Goal: Task Accomplishment & Management: Manage account settings

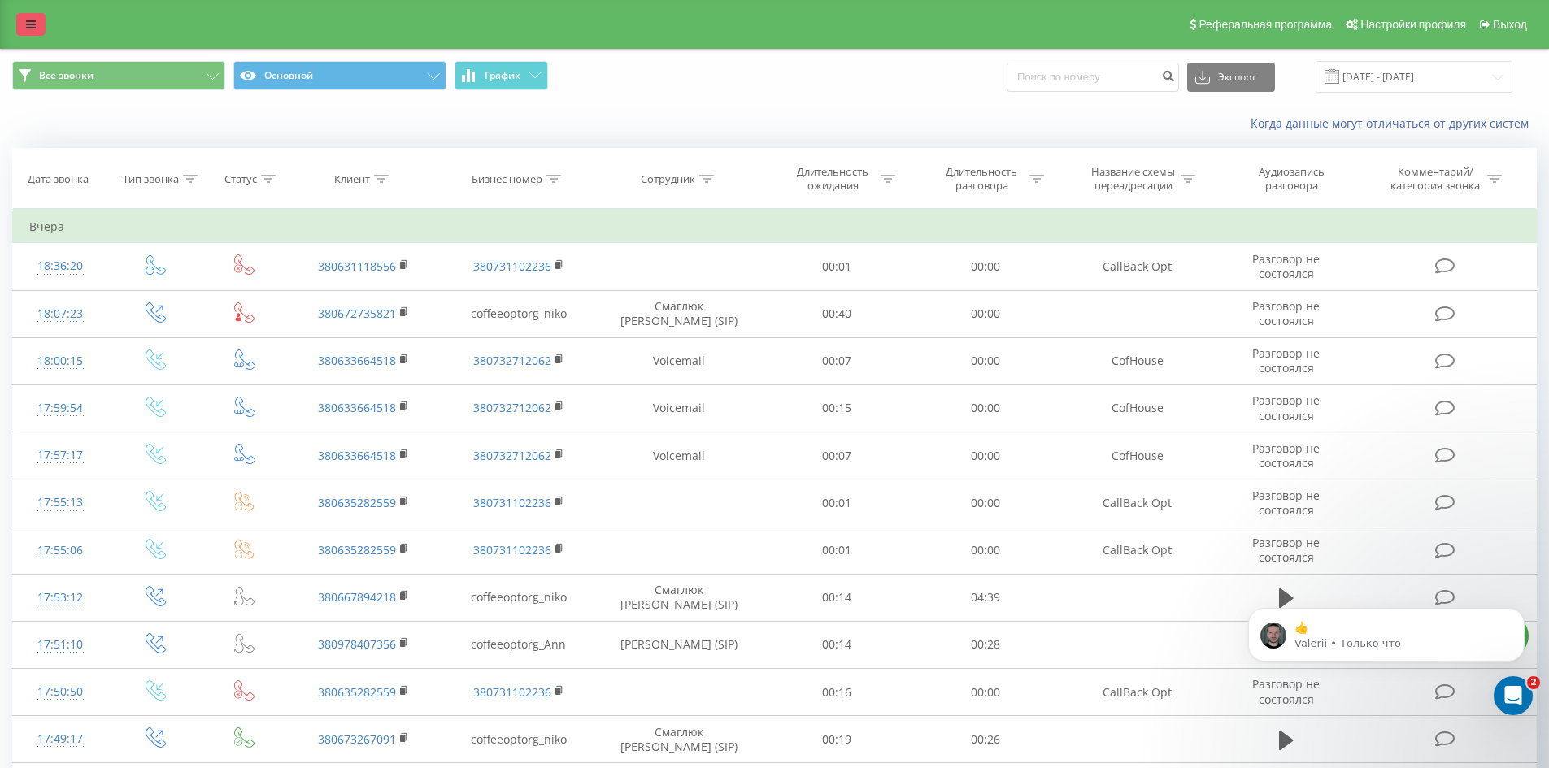
click at [27, 19] on icon at bounding box center [31, 24] width 10 height 11
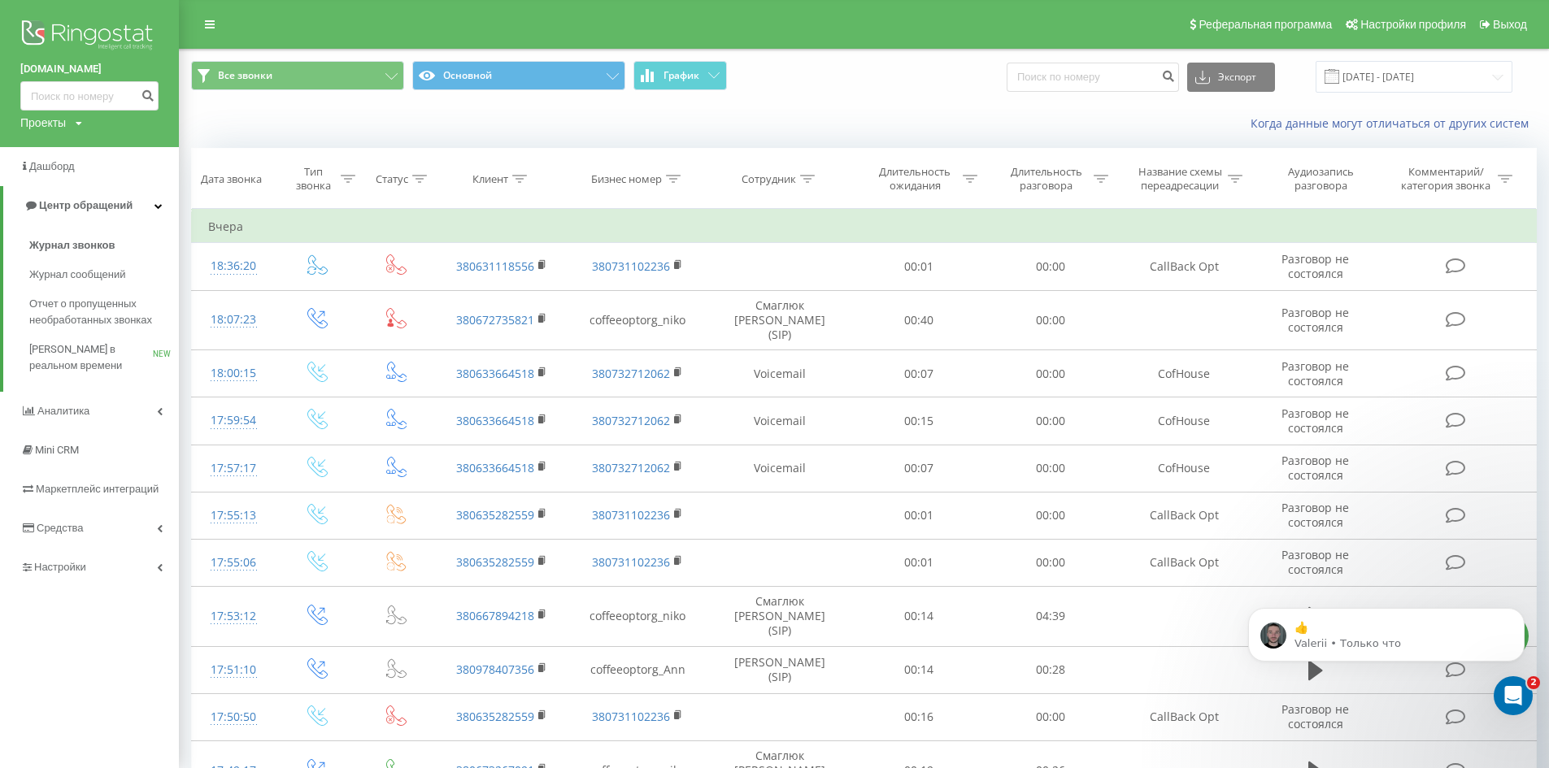
click at [87, 28] on img at bounding box center [89, 36] width 138 height 41
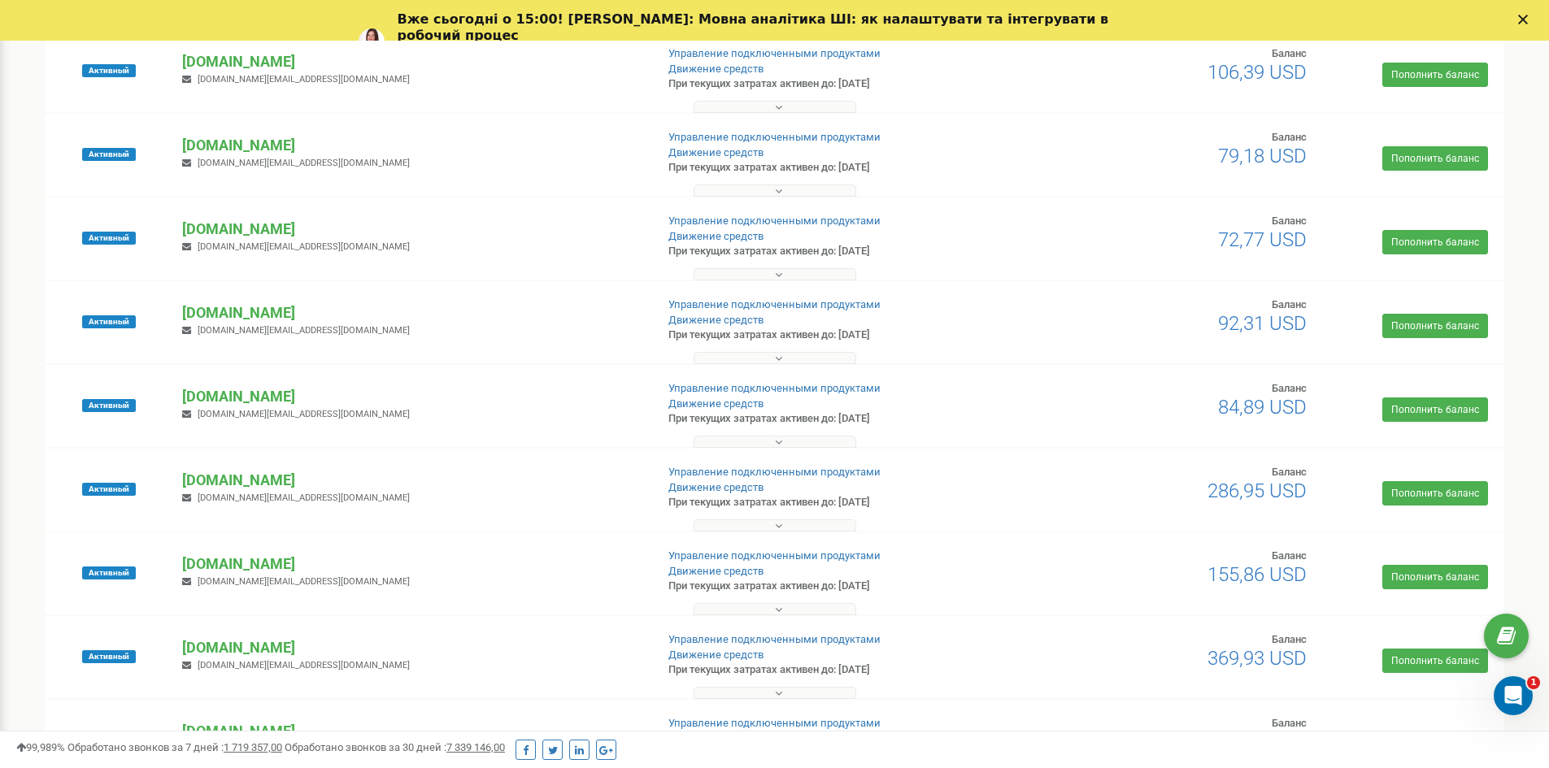
scroll to position [732, 0]
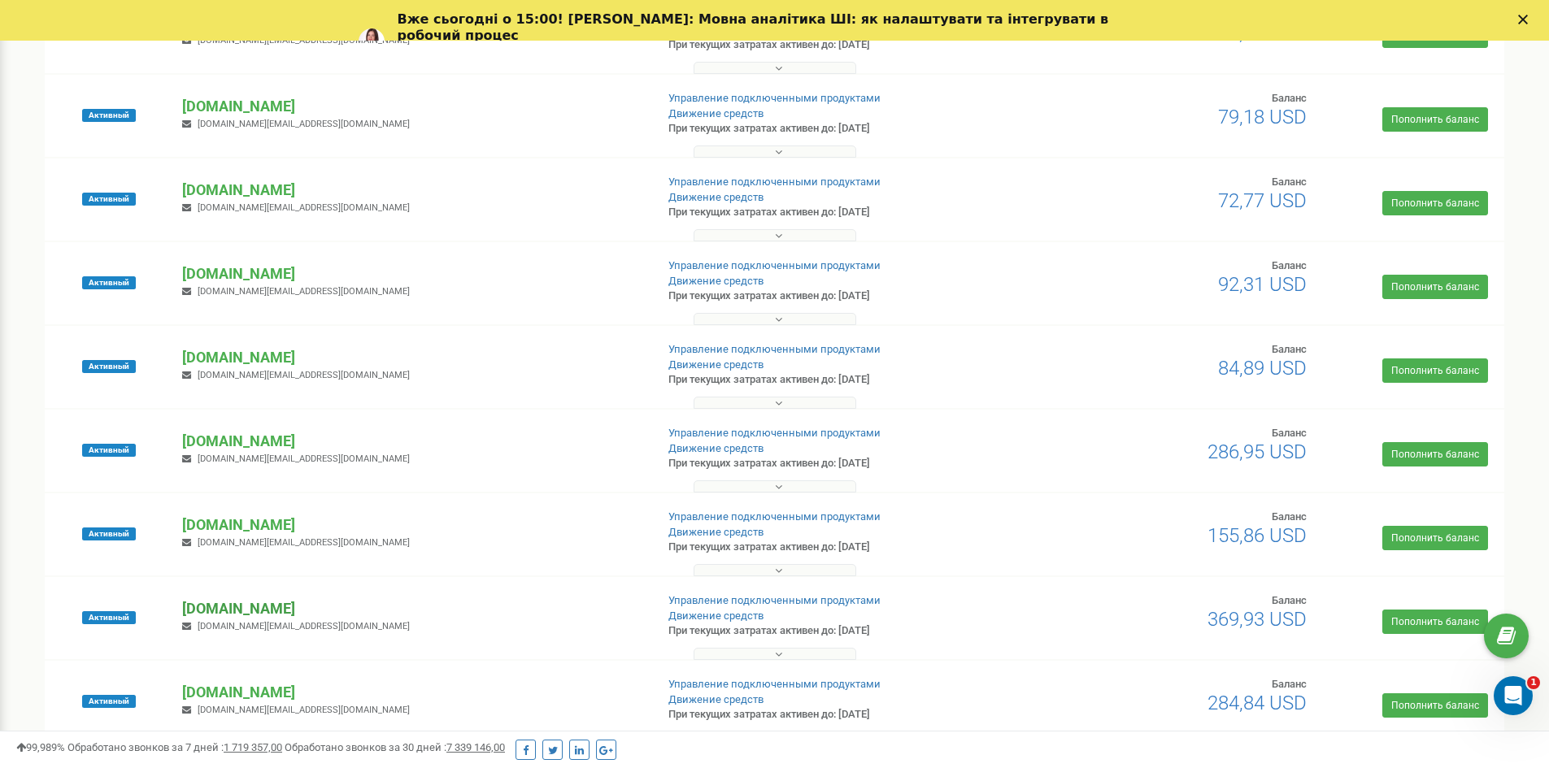
click at [246, 615] on p "[DOMAIN_NAME]" at bounding box center [411, 609] width 459 height 21
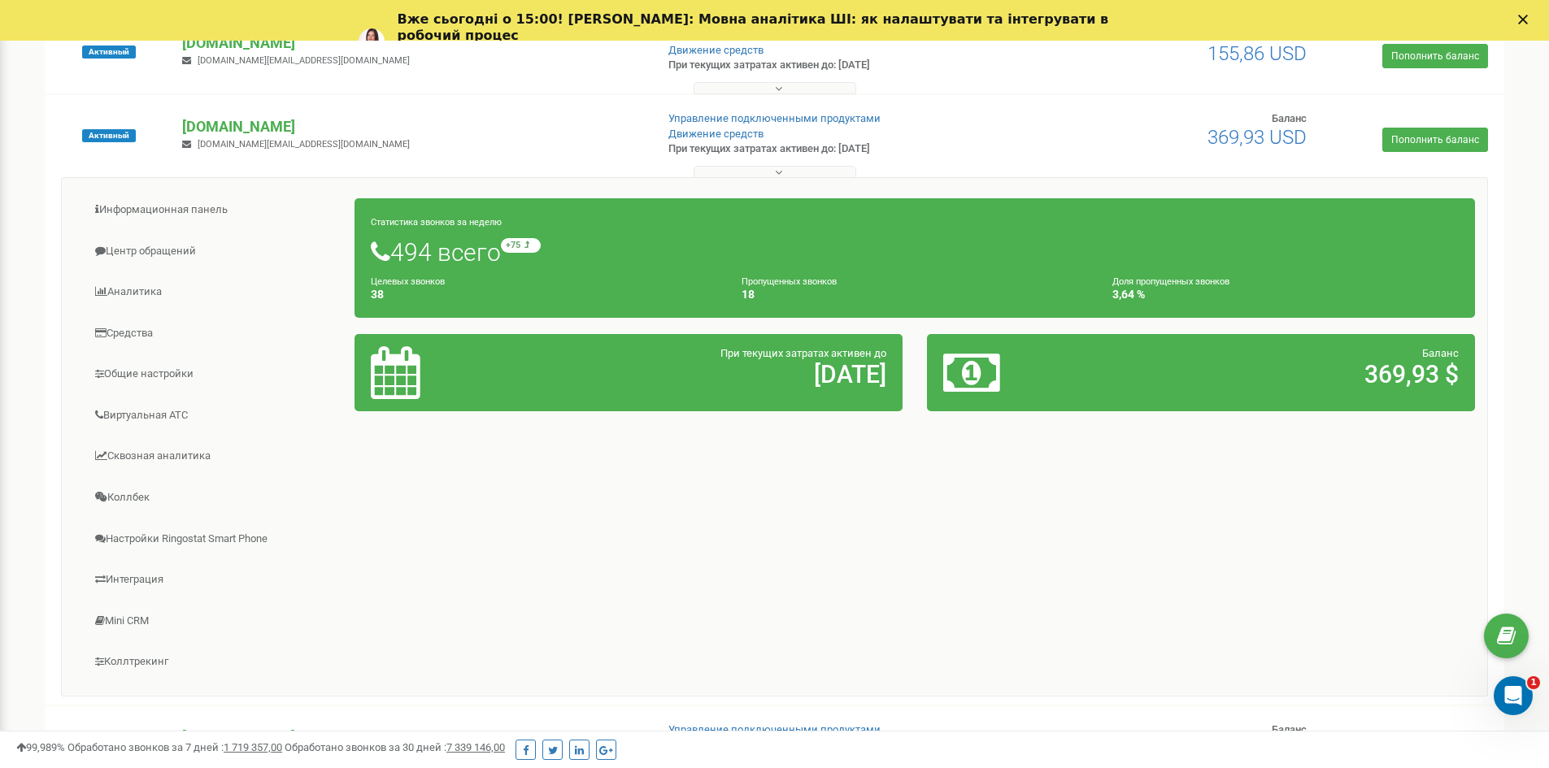
scroll to position [1545, 0]
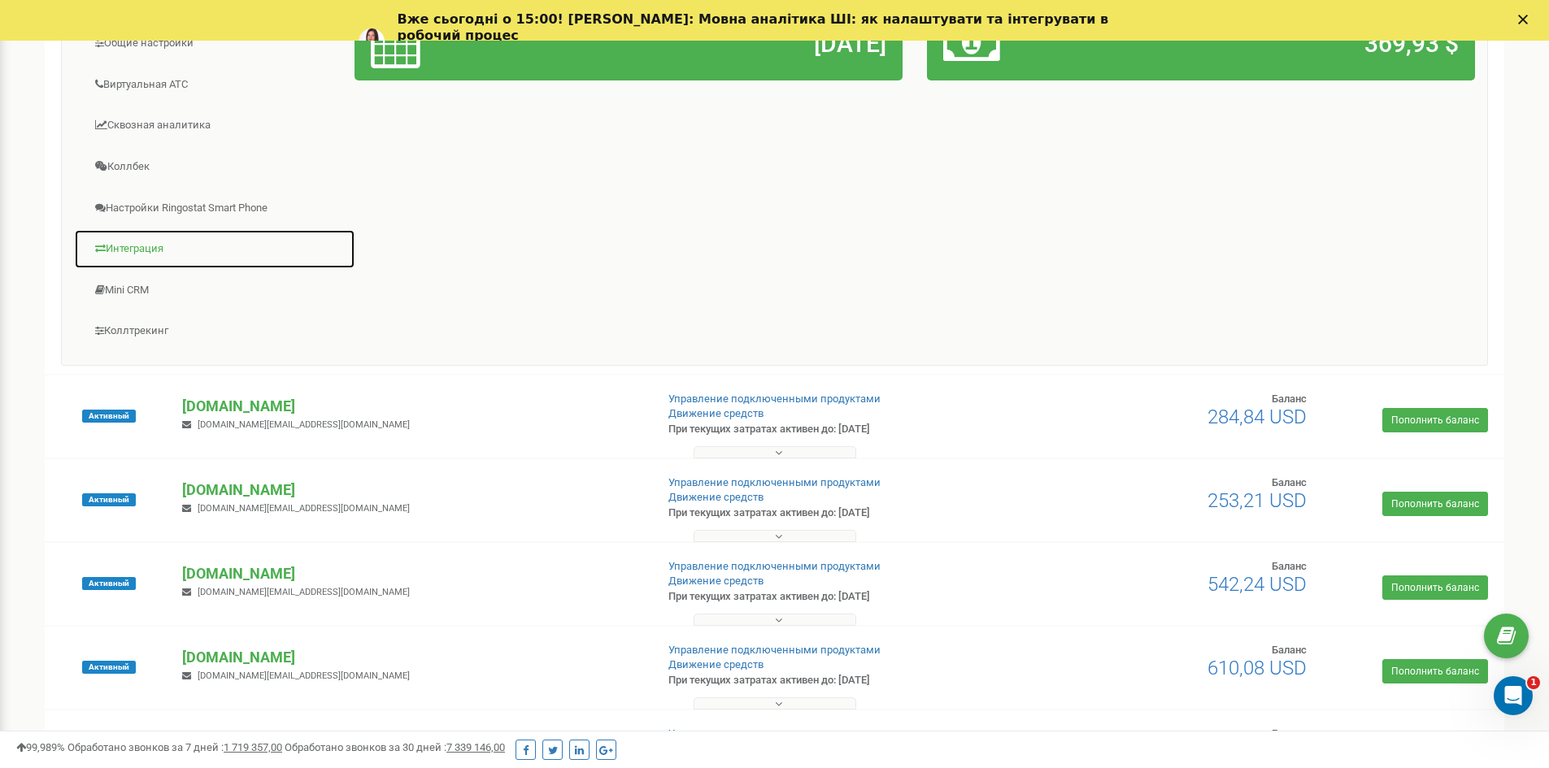
click at [144, 237] on link "Интеграция" at bounding box center [214, 249] width 281 height 40
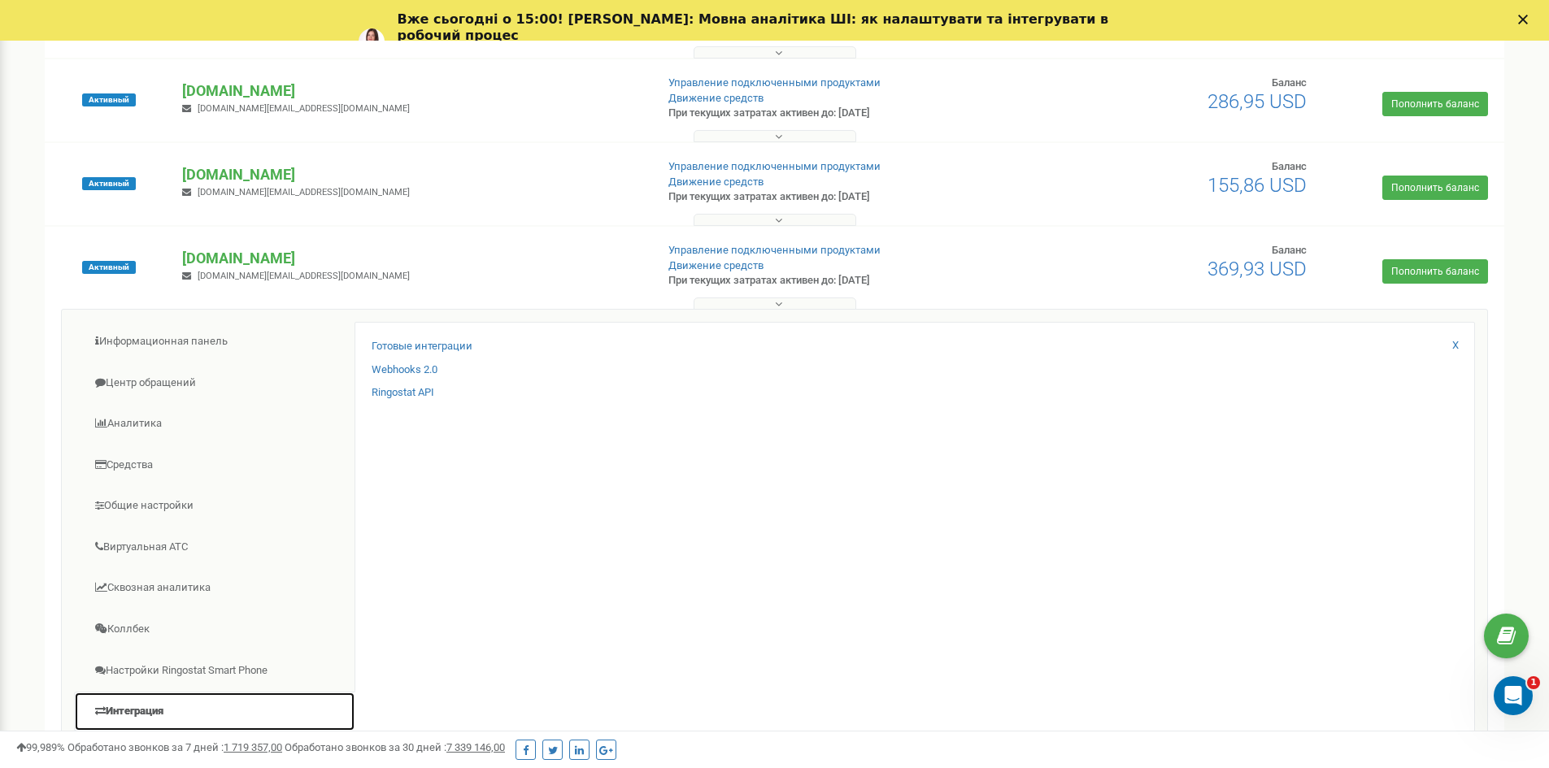
scroll to position [1057, 0]
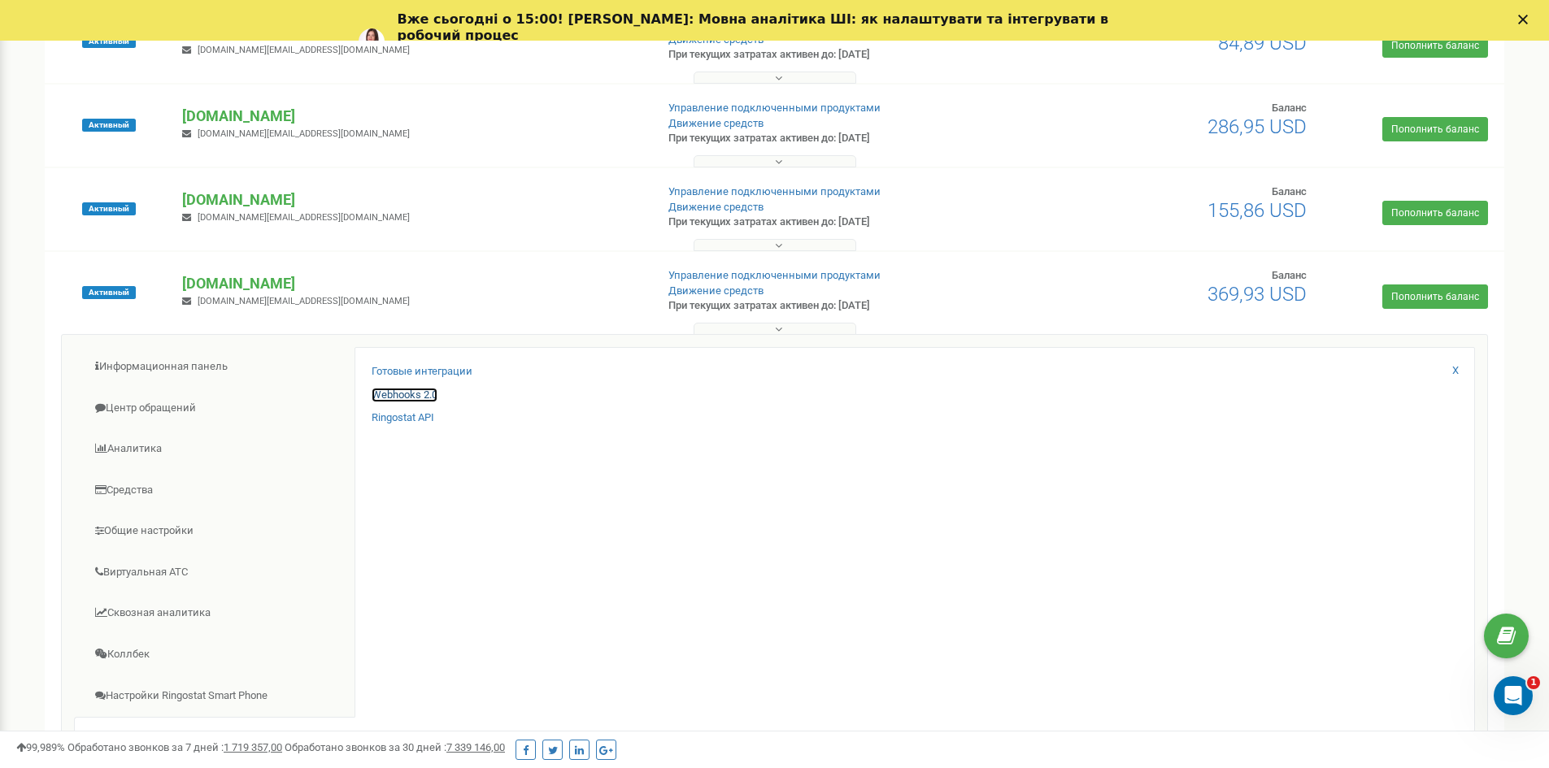
click at [387, 390] on link "Webhooks 2.0" at bounding box center [405, 395] width 66 height 15
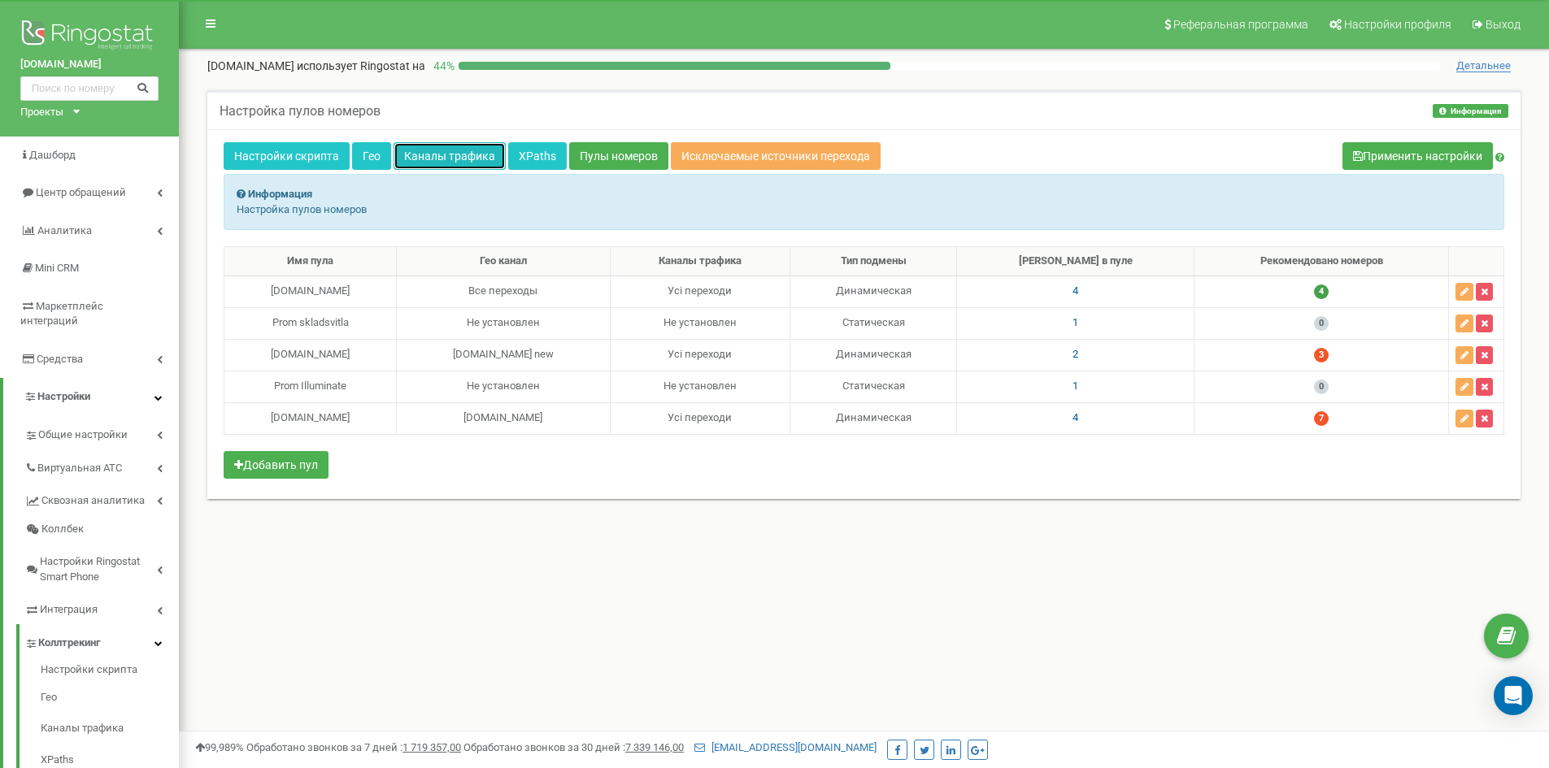
click at [416, 159] on link "Каналы трафика" at bounding box center [450, 156] width 112 height 28
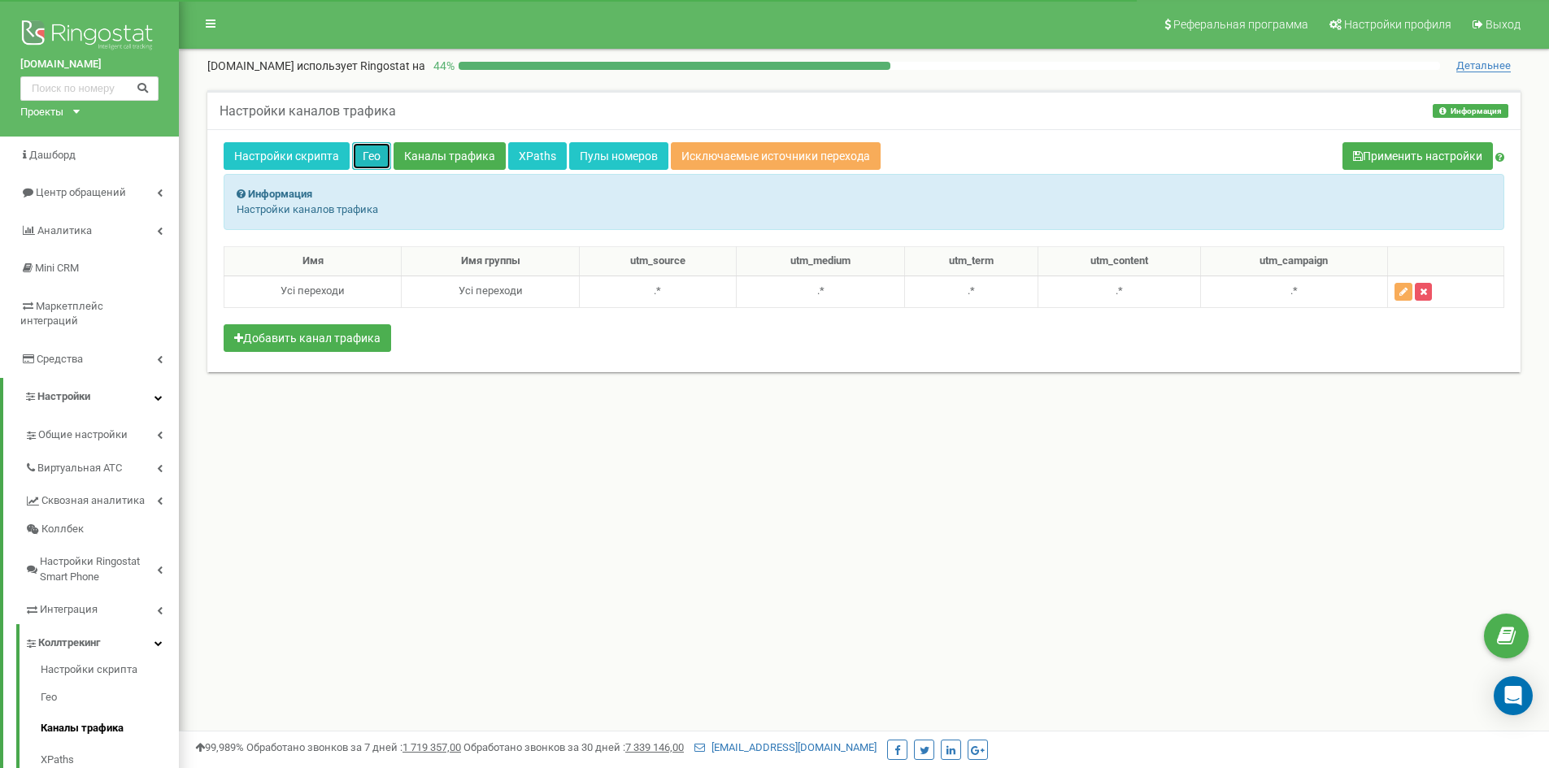
click at [368, 153] on link "Гео" at bounding box center [371, 156] width 39 height 28
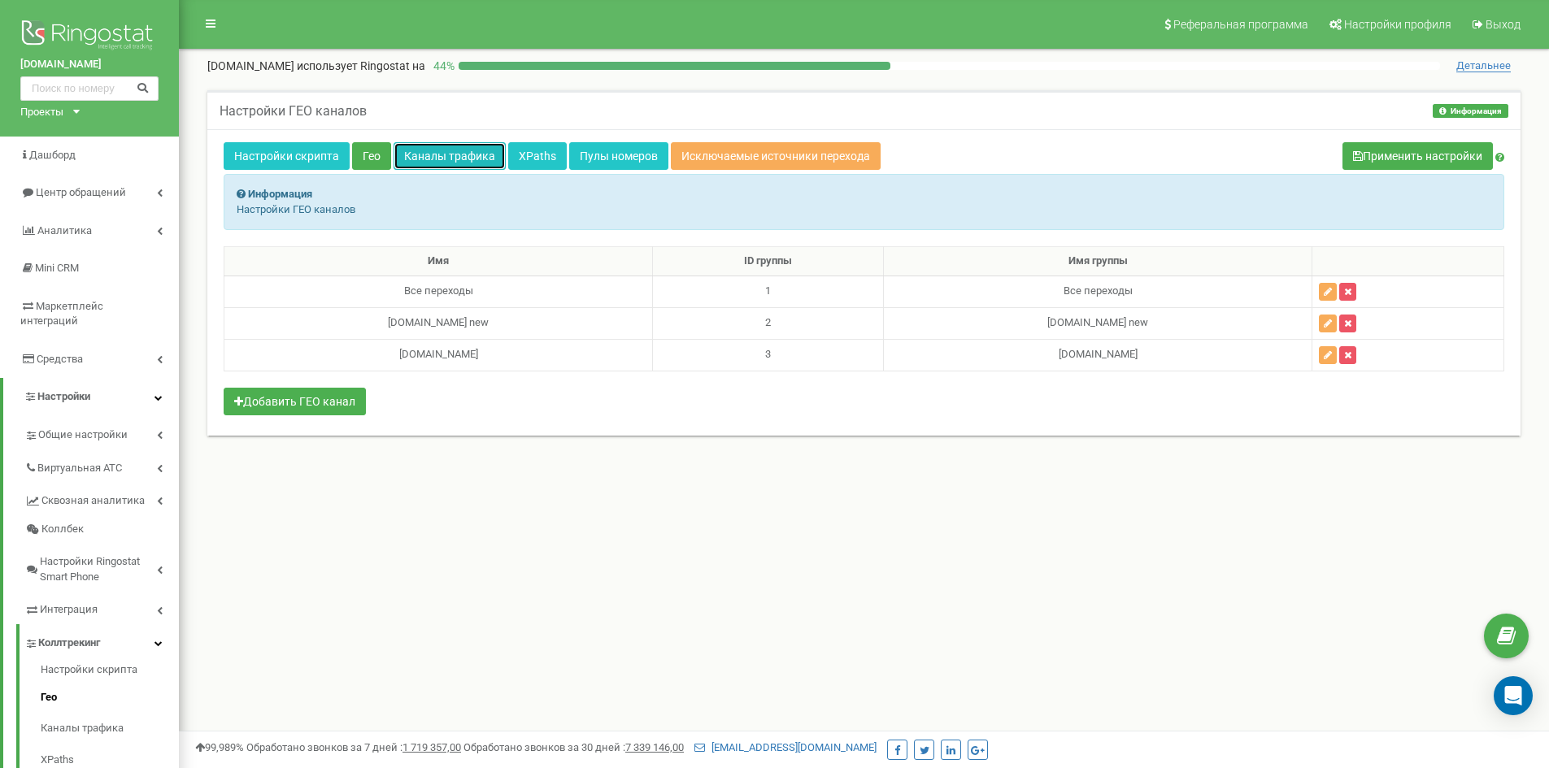
click at [446, 161] on link "Каналы трафика" at bounding box center [450, 156] width 112 height 28
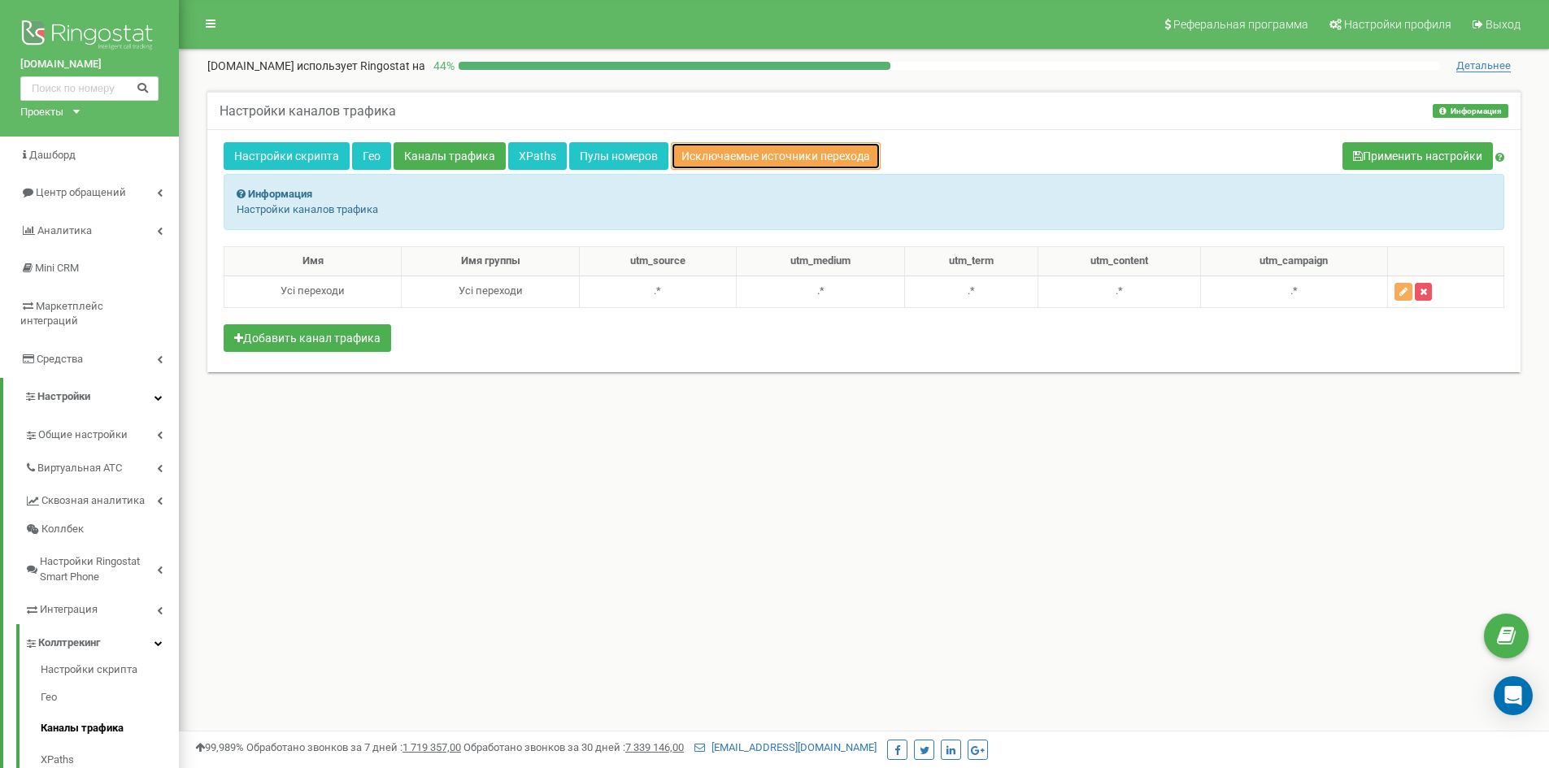
click at [722, 160] on link "Исключаемые источники перехода" at bounding box center [776, 156] width 210 height 28
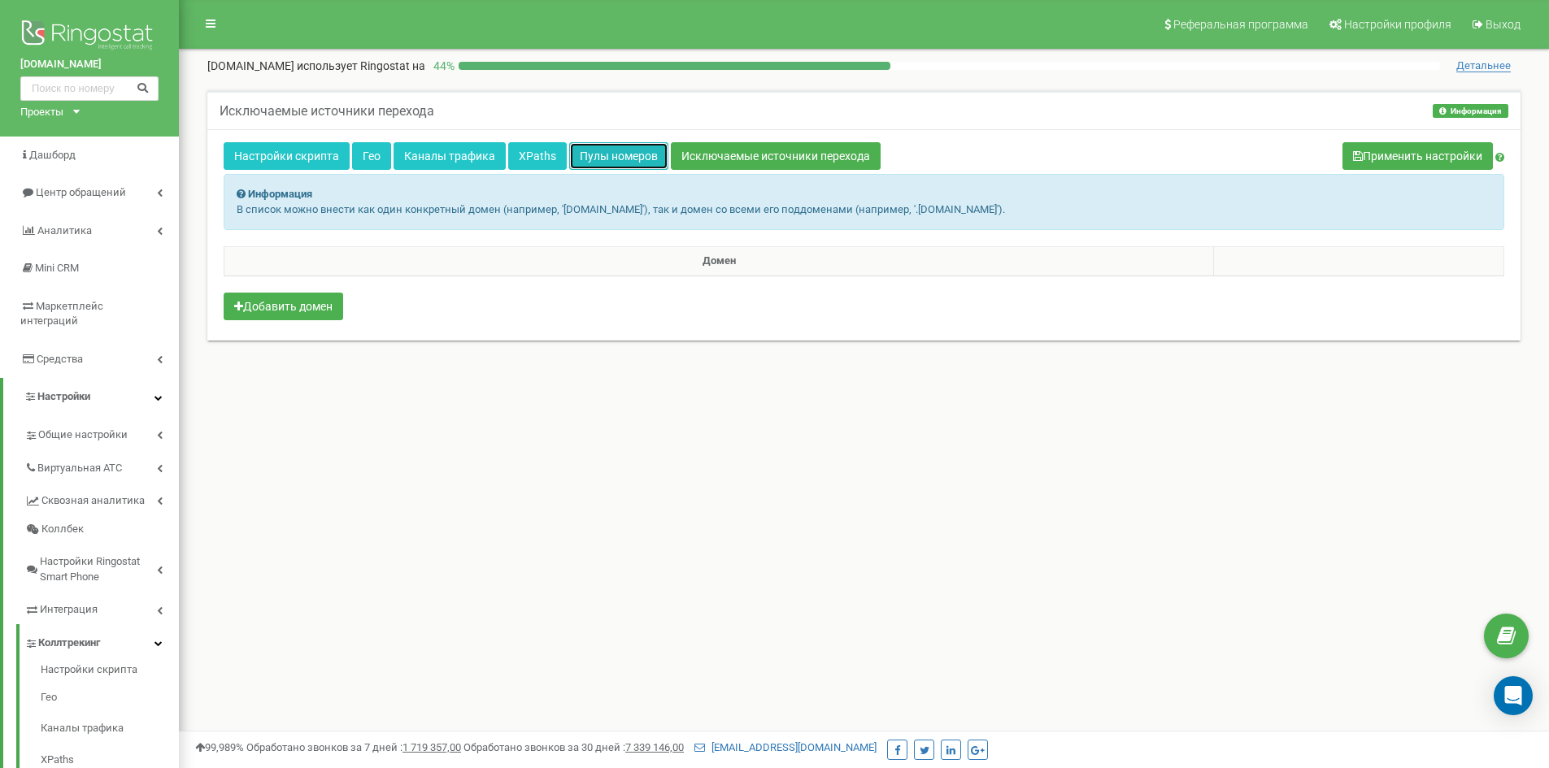
click at [577, 158] on link "Пулы номеров" at bounding box center [618, 156] width 99 height 28
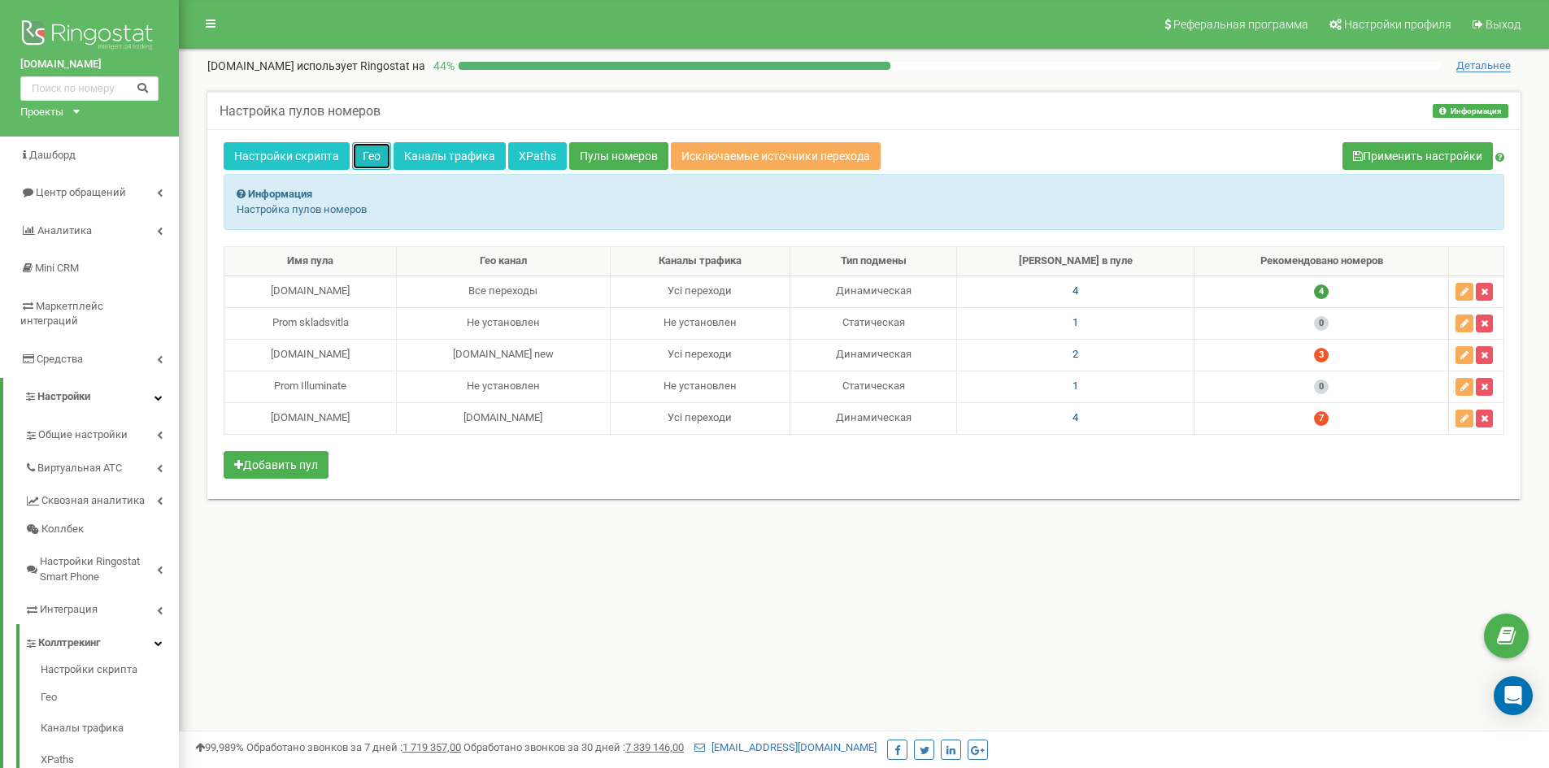
click at [372, 158] on link "Гео" at bounding box center [371, 156] width 39 height 28
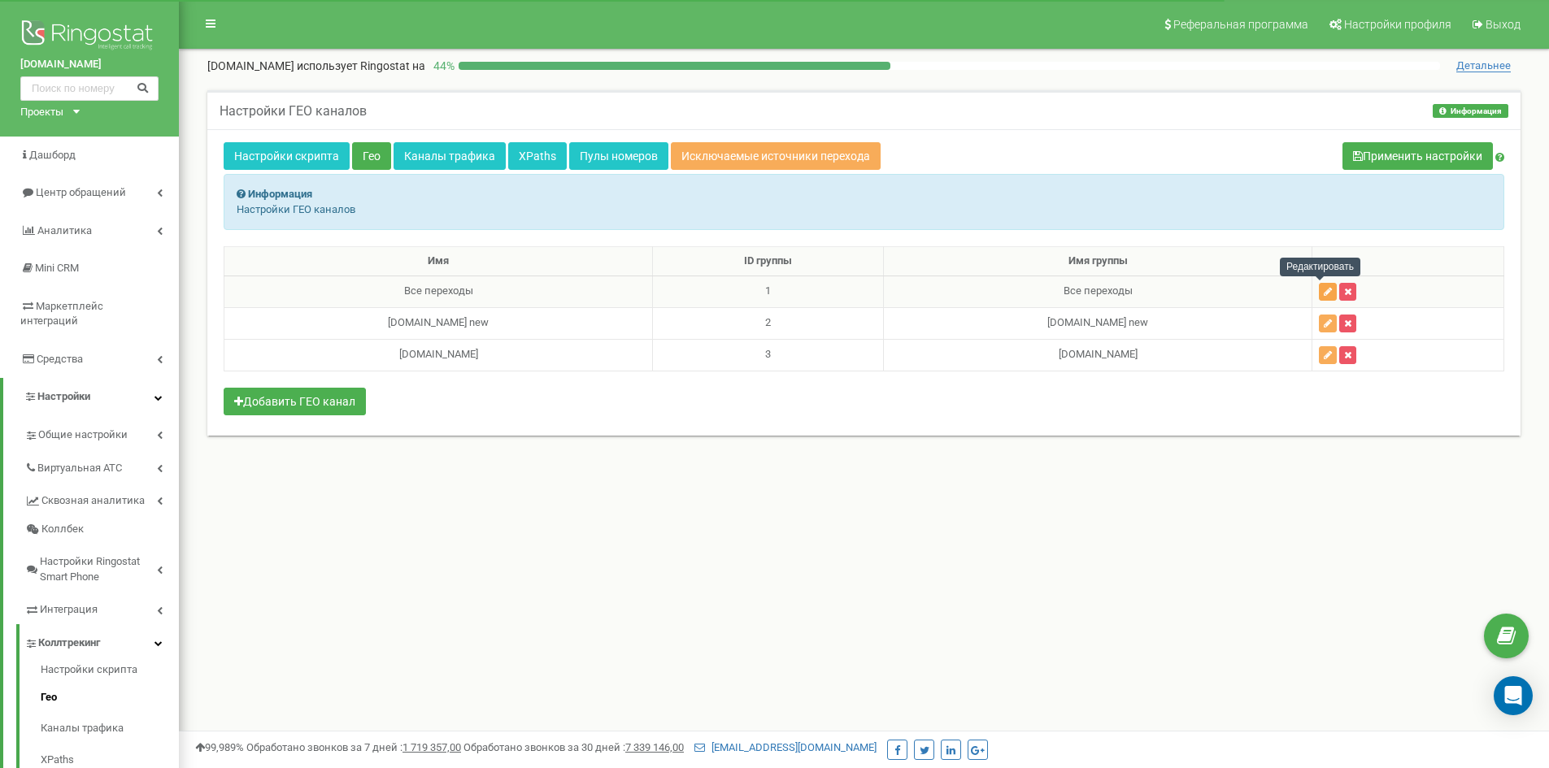
click at [1324, 294] on icon "button" at bounding box center [1328, 292] width 8 height 10
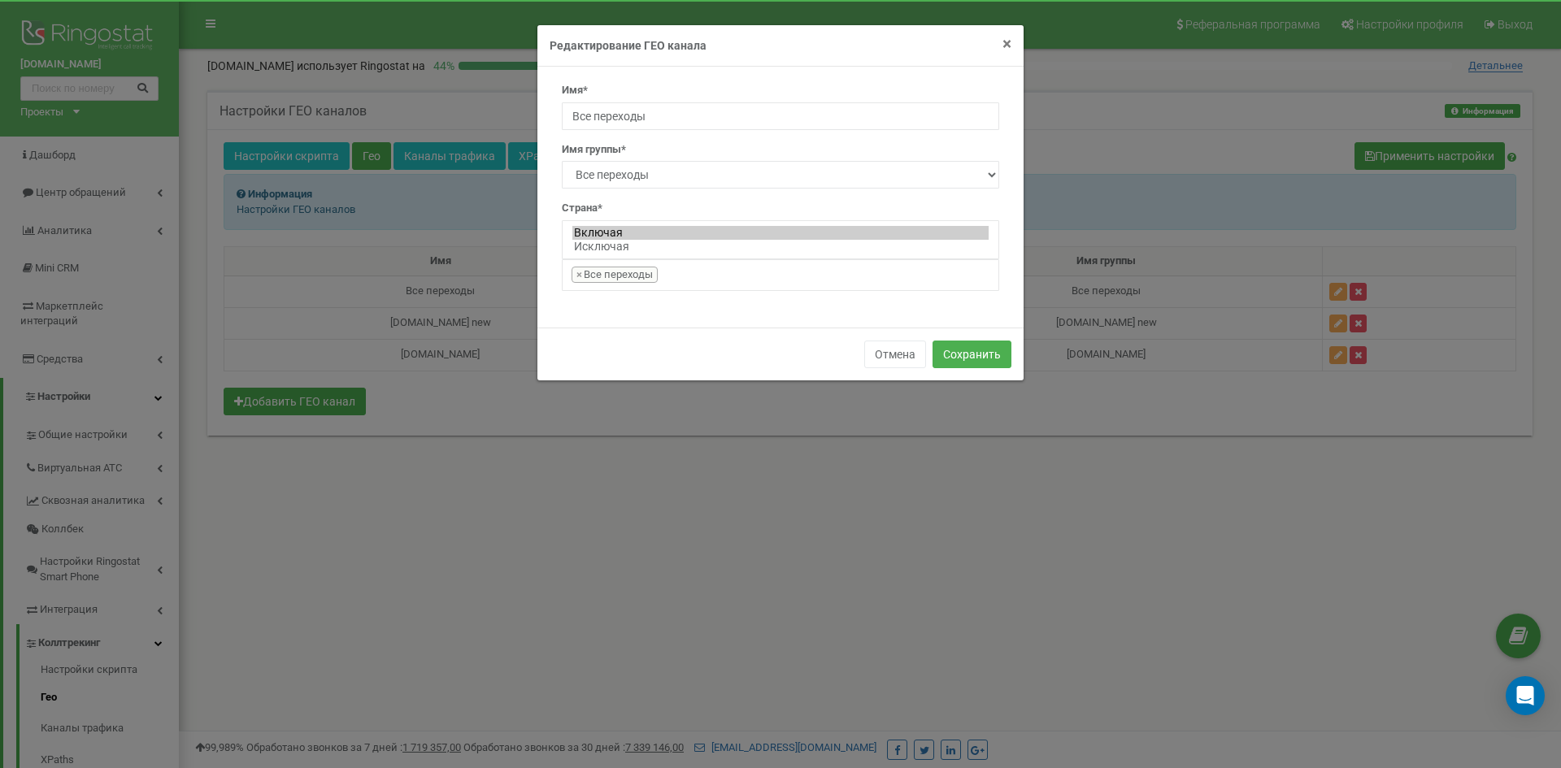
click at [1004, 46] on span "×" at bounding box center [1007, 44] width 9 height 20
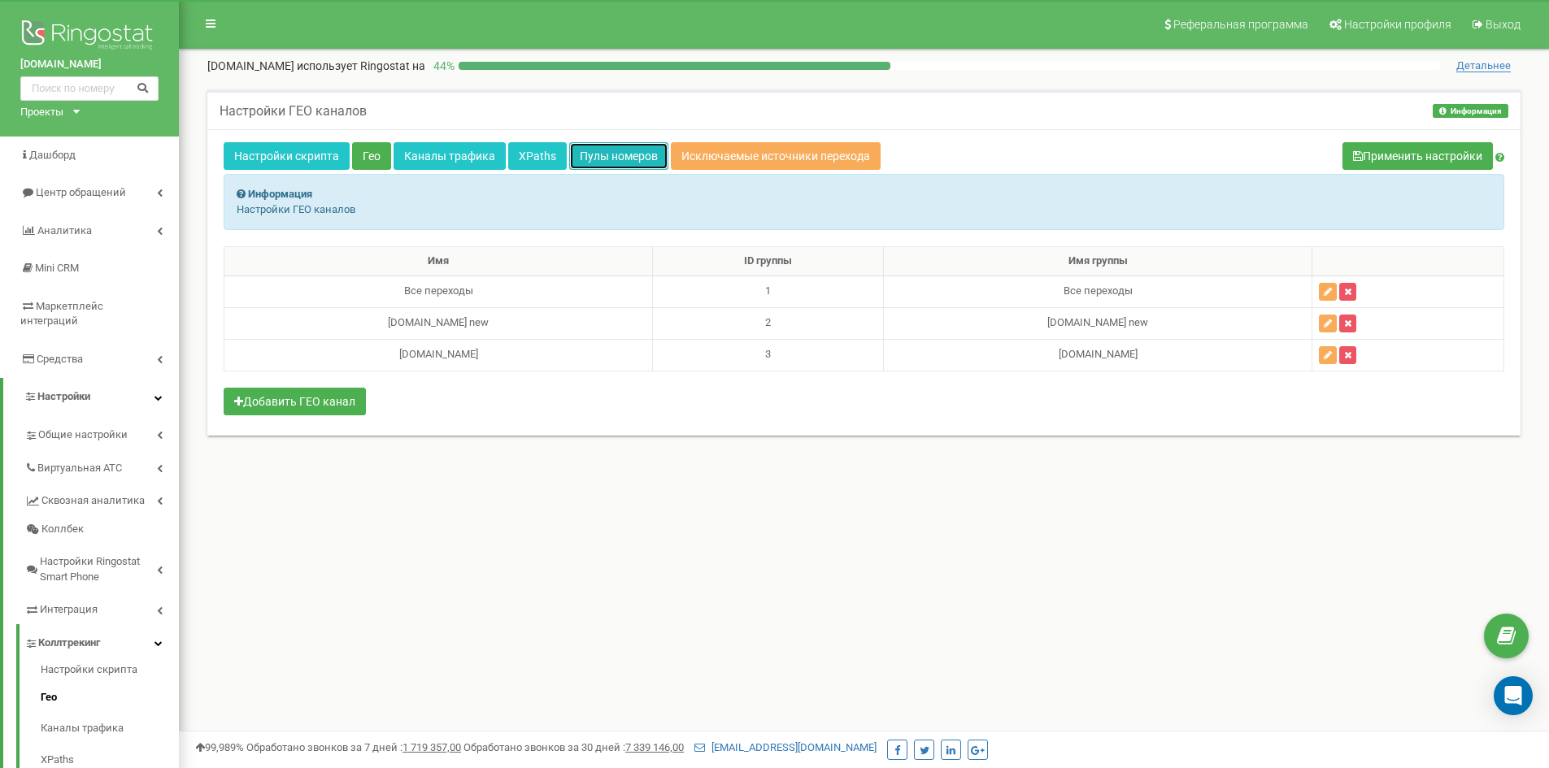
click at [609, 155] on link "Пулы номеров" at bounding box center [618, 156] width 99 height 28
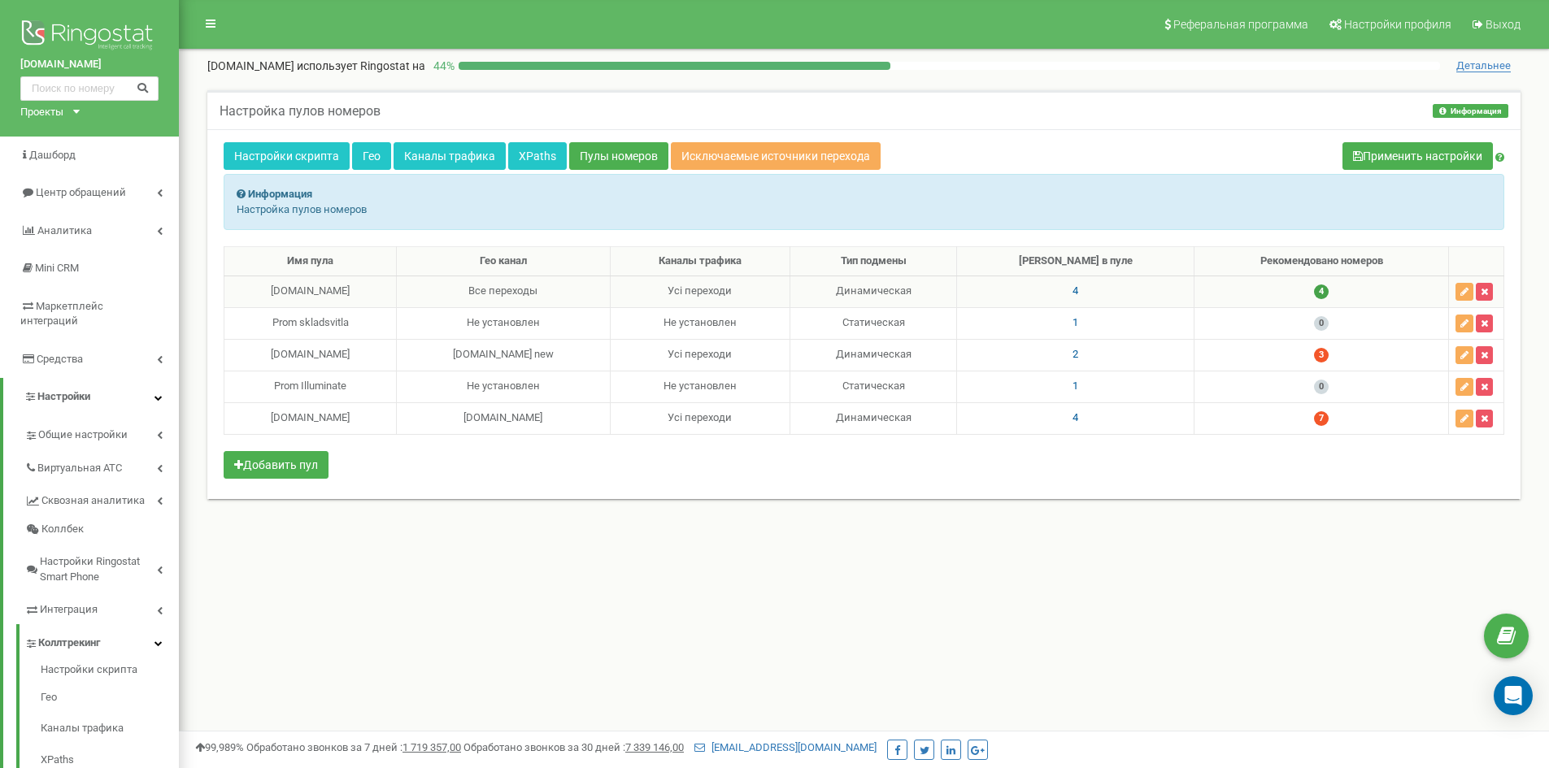
click at [367, 291] on div "[DOMAIN_NAME]" at bounding box center [310, 291] width 159 height 15
drag, startPoint x: 368, startPoint y: 291, endPoint x: 295, endPoint y: 294, distance: 73.3
click at [295, 294] on div "[DOMAIN_NAME]" at bounding box center [310, 291] width 159 height 15
drag, startPoint x: 279, startPoint y: 289, endPoint x: 380, endPoint y: 289, distance: 100.8
click at [380, 289] on div "[DOMAIN_NAME]" at bounding box center [310, 291] width 159 height 15
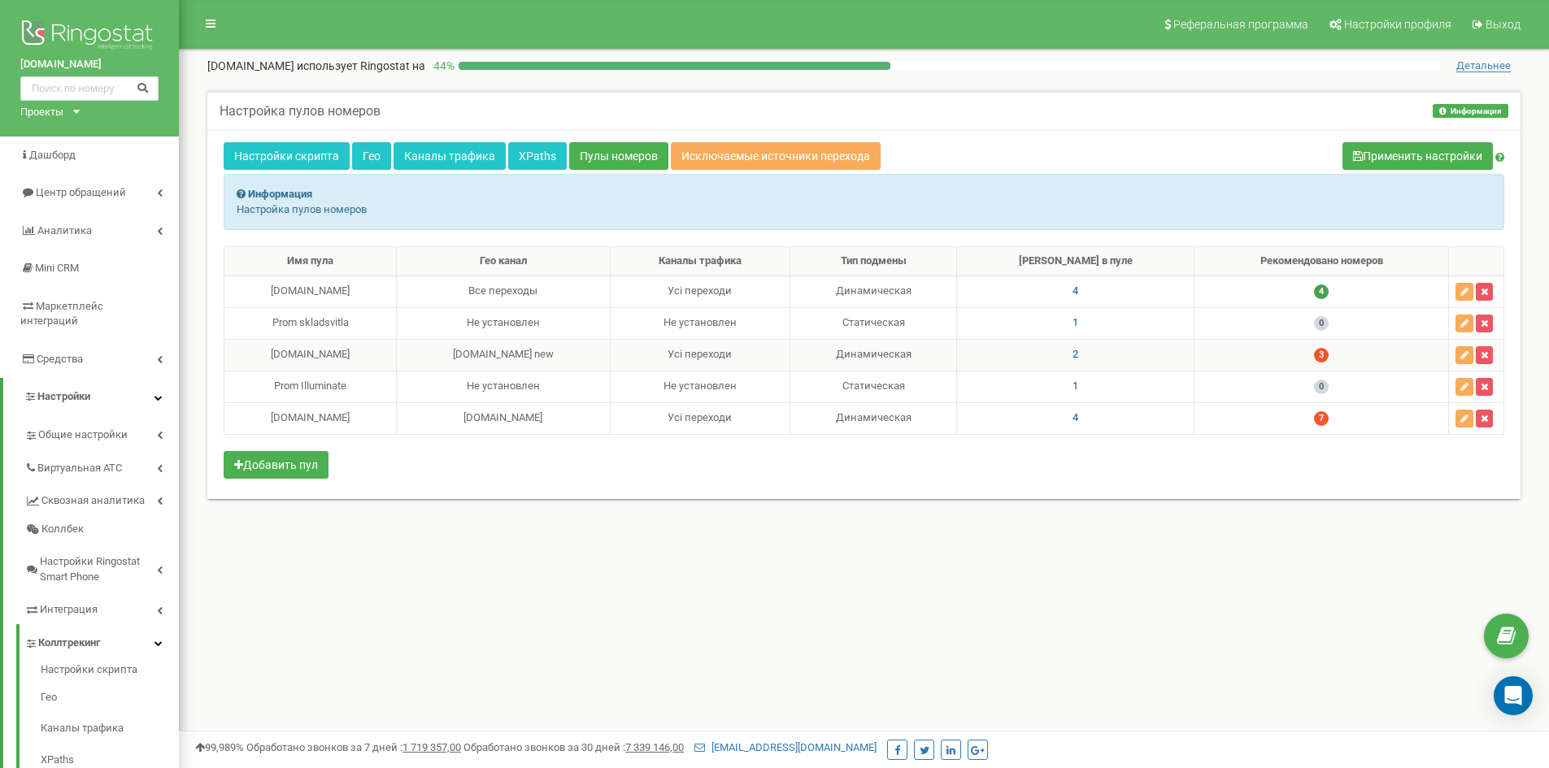
copy div "[DOMAIN_NAME]"
click at [442, 154] on link "Каналы трафика" at bounding box center [450, 156] width 112 height 28
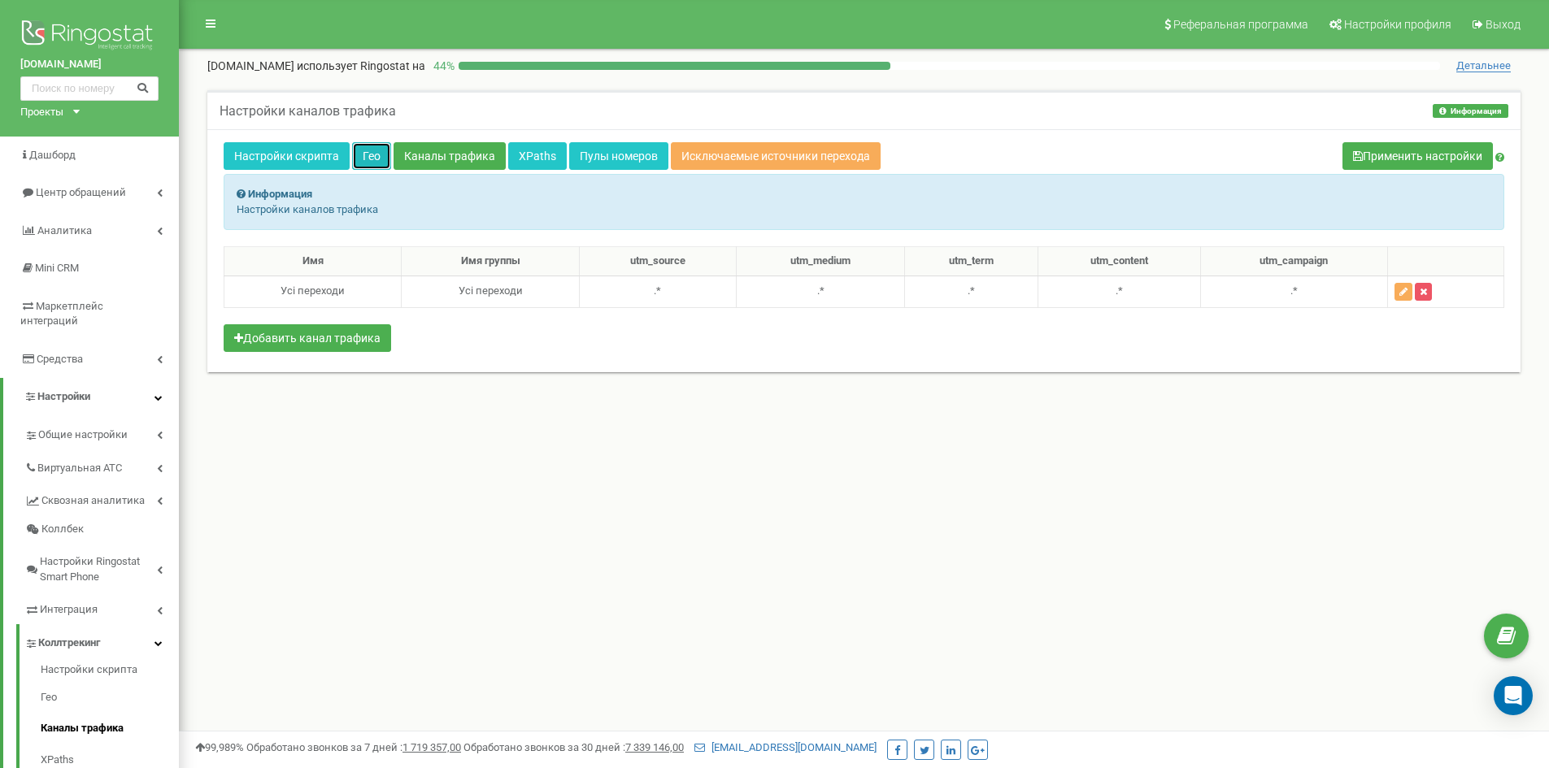
click at [372, 159] on link "Гео" at bounding box center [371, 156] width 39 height 28
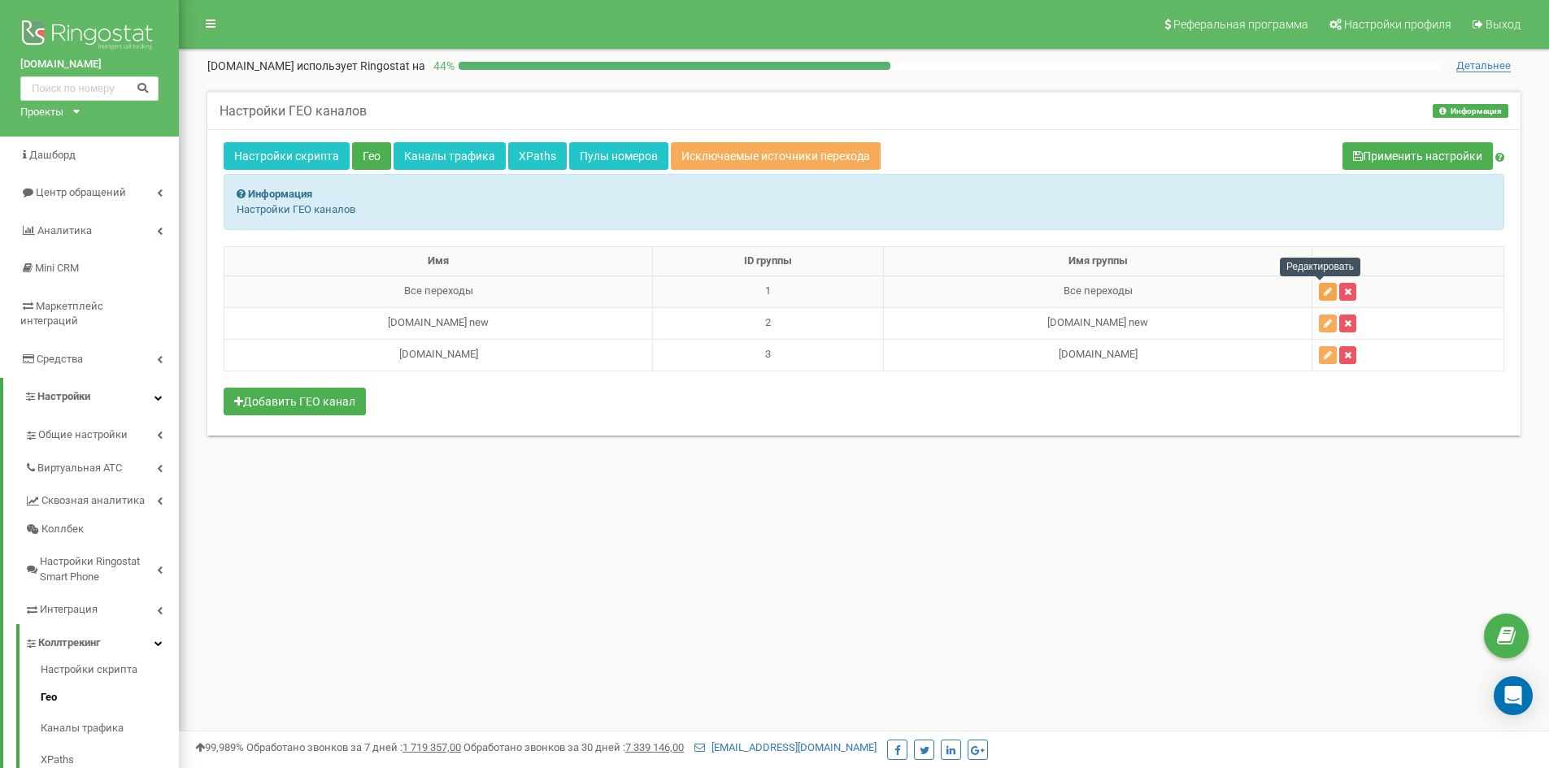
click at [1324, 289] on icon "button" at bounding box center [1328, 292] width 8 height 10
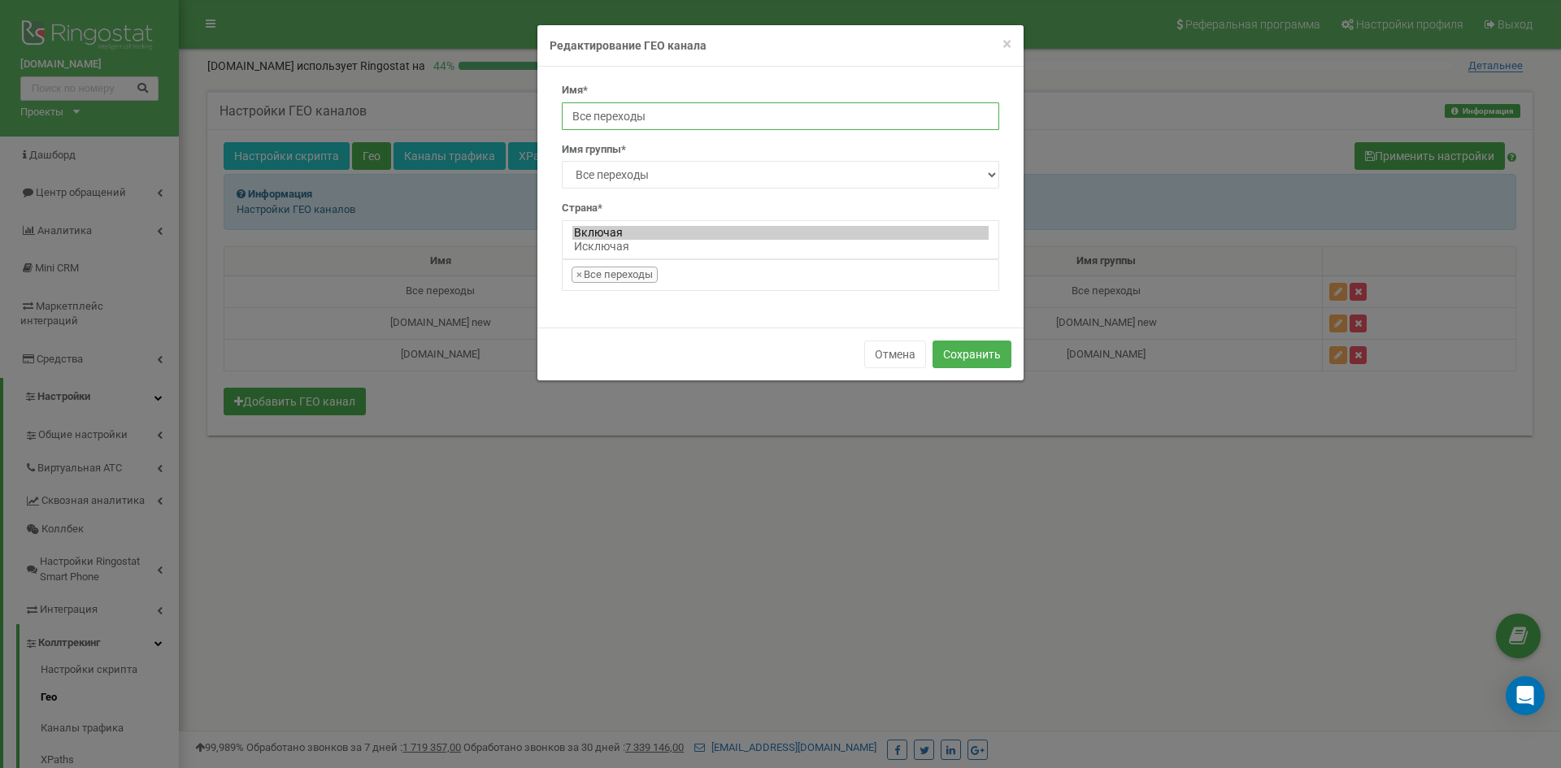
drag, startPoint x: 664, startPoint y: 109, endPoint x: 543, endPoint y: 121, distance: 121.0
click at [544, 121] on div "Имя* Все переходы Имя группы* Новый Все переходы skladsvitla.com new etron.com.…" at bounding box center [781, 197] width 486 height 261
paste input "[DOMAIN_NAME]"
type input "[DOMAIN_NAME]"
drag, startPoint x: 664, startPoint y: 173, endPoint x: 578, endPoint y: 171, distance: 85.4
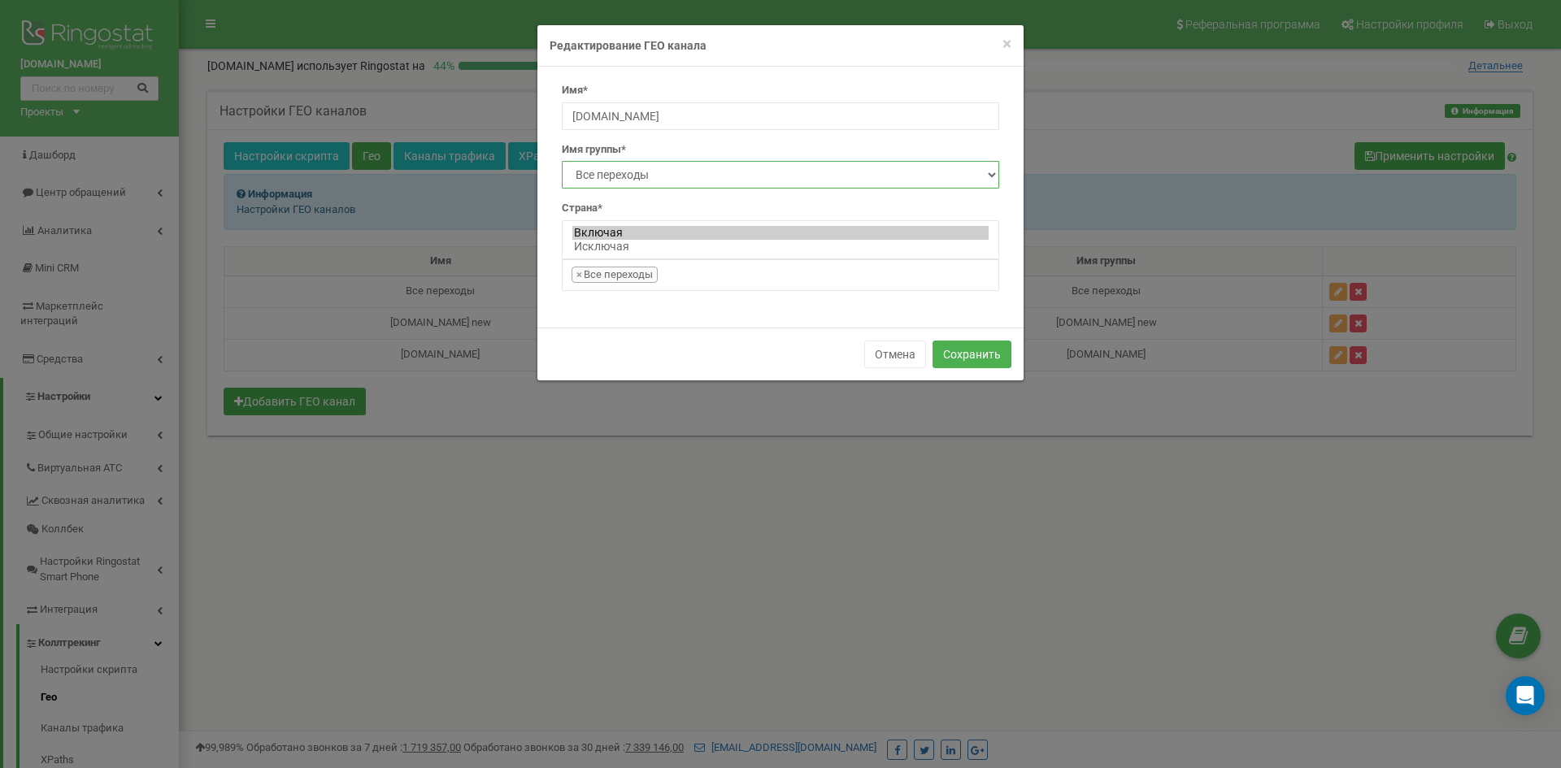
click at [578, 171] on select "Новый Все переходы skladsvitla.com new etron.com.ua" at bounding box center [780, 175] width 437 height 28
click at [562, 161] on select "Новый Все переходы skladsvitla.com new etron.com.ua" at bounding box center [780, 175] width 437 height 28
click at [971, 356] on button "Сохранить" at bounding box center [972, 355] width 79 height 28
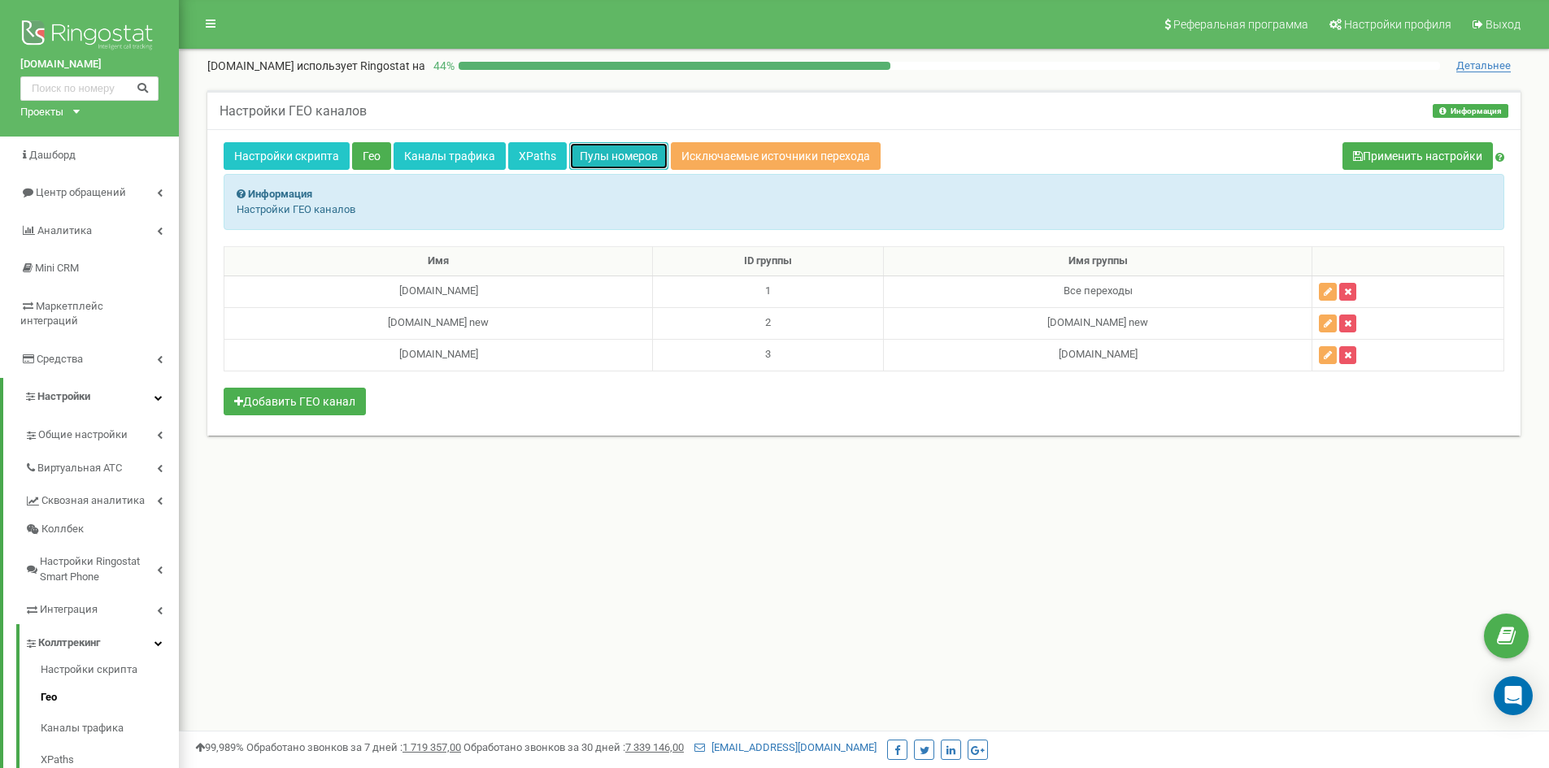
click at [608, 155] on link "Пулы номеров" at bounding box center [618, 156] width 99 height 28
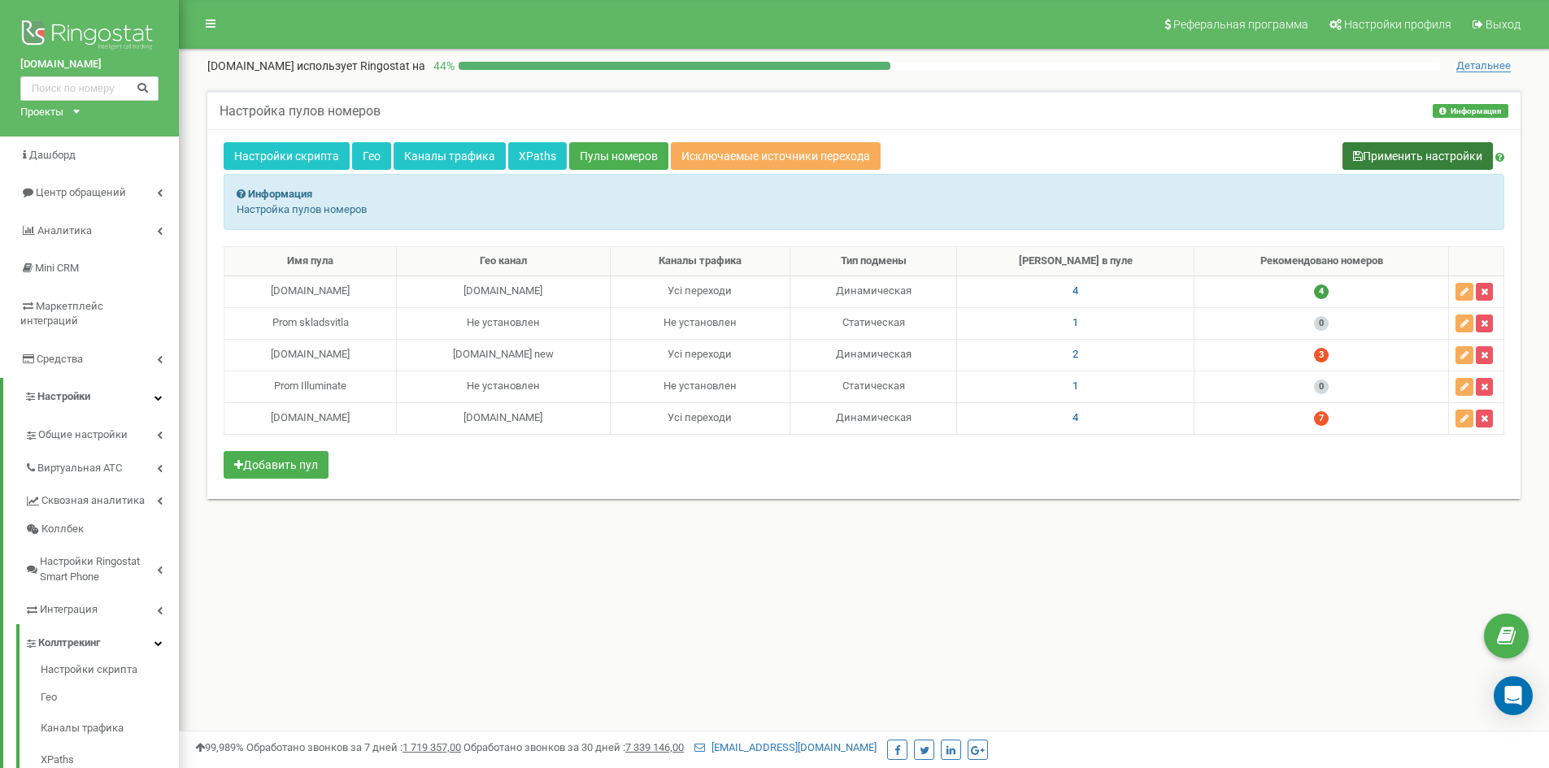
click at [1383, 154] on button "Применить настройки" at bounding box center [1418, 156] width 150 height 28
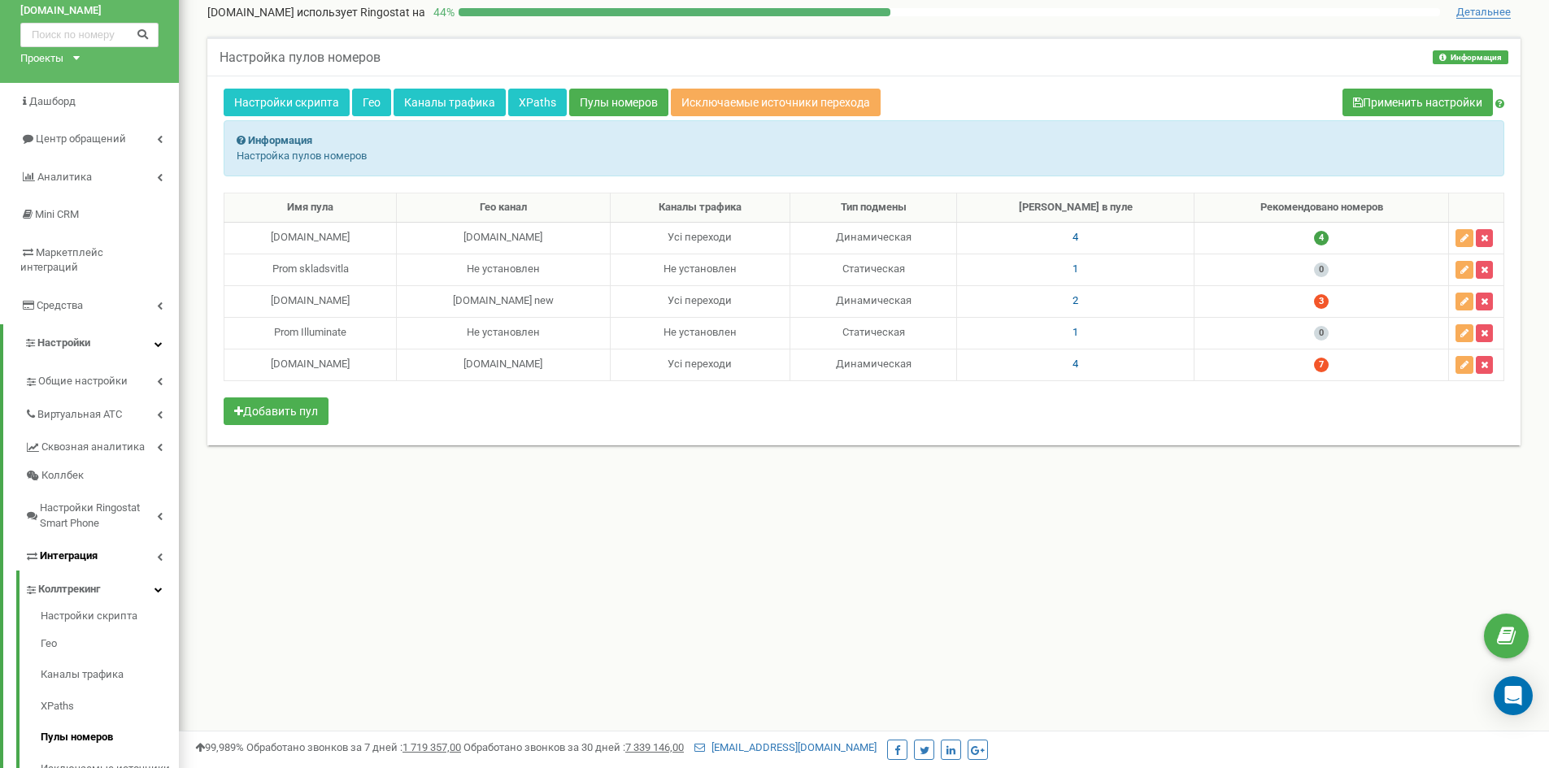
scroll to position [208, 0]
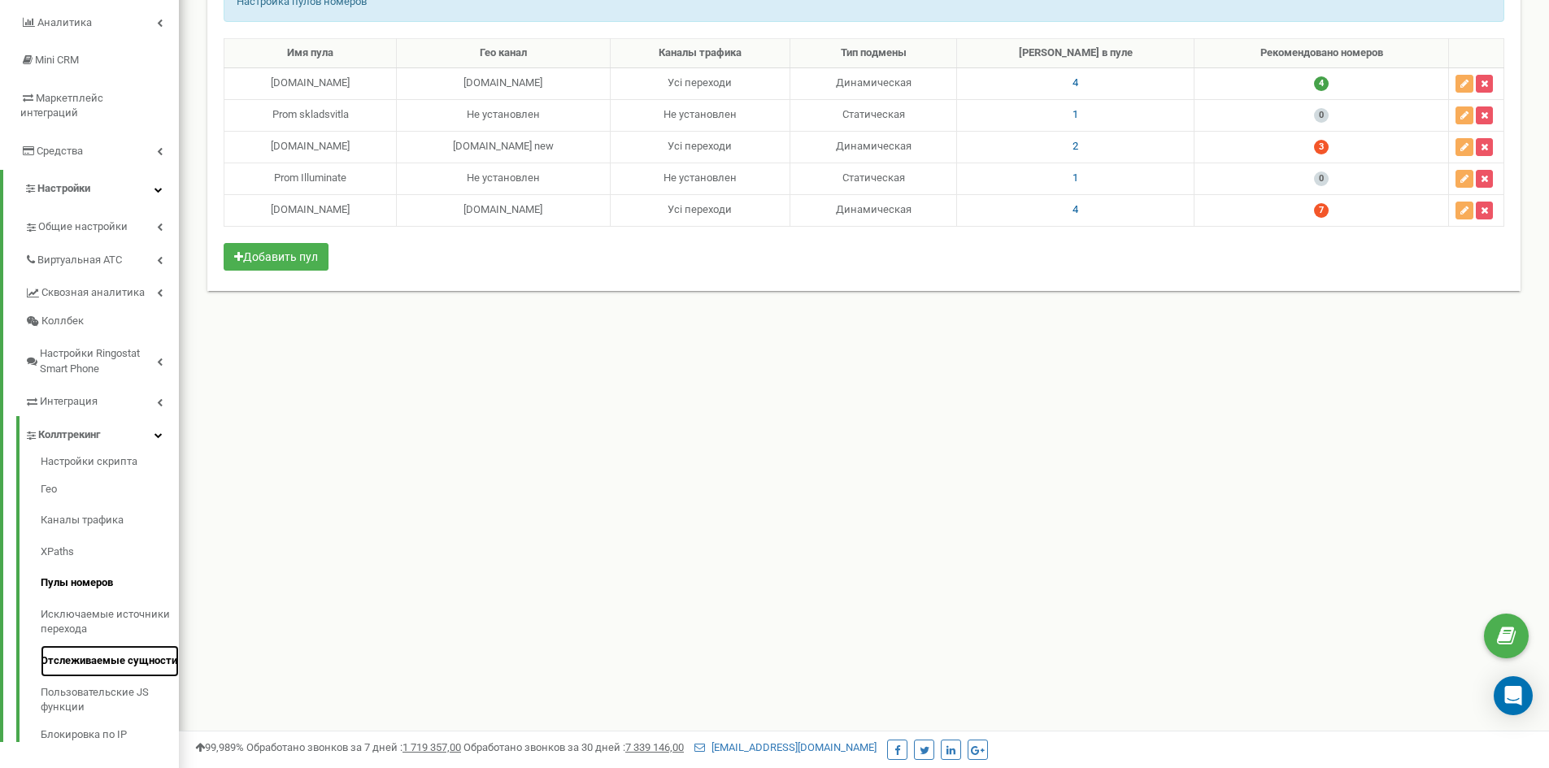
click at [90, 646] on link "Отслеживаемые сущности" at bounding box center [110, 662] width 138 height 32
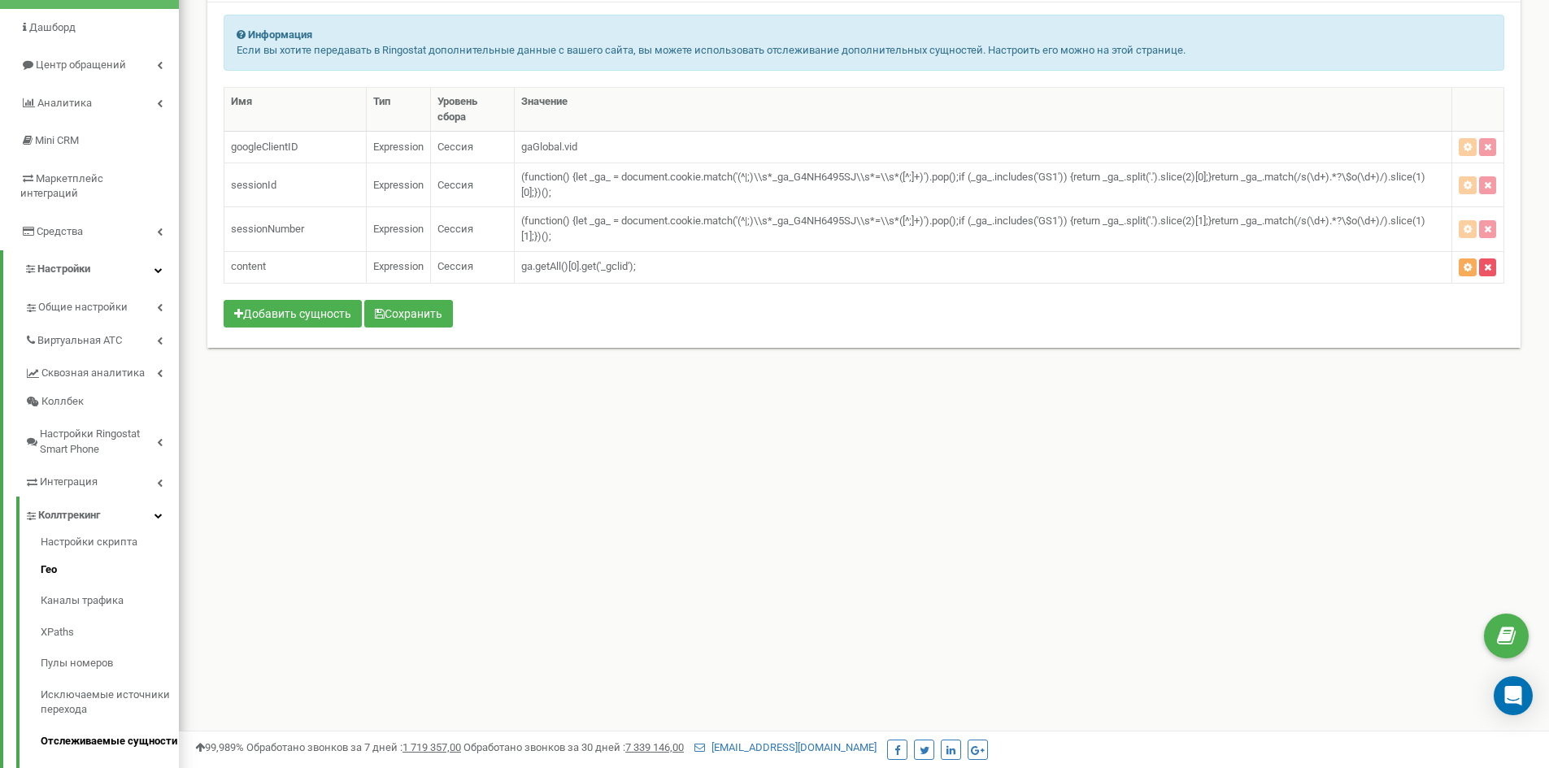
scroll to position [163, 0]
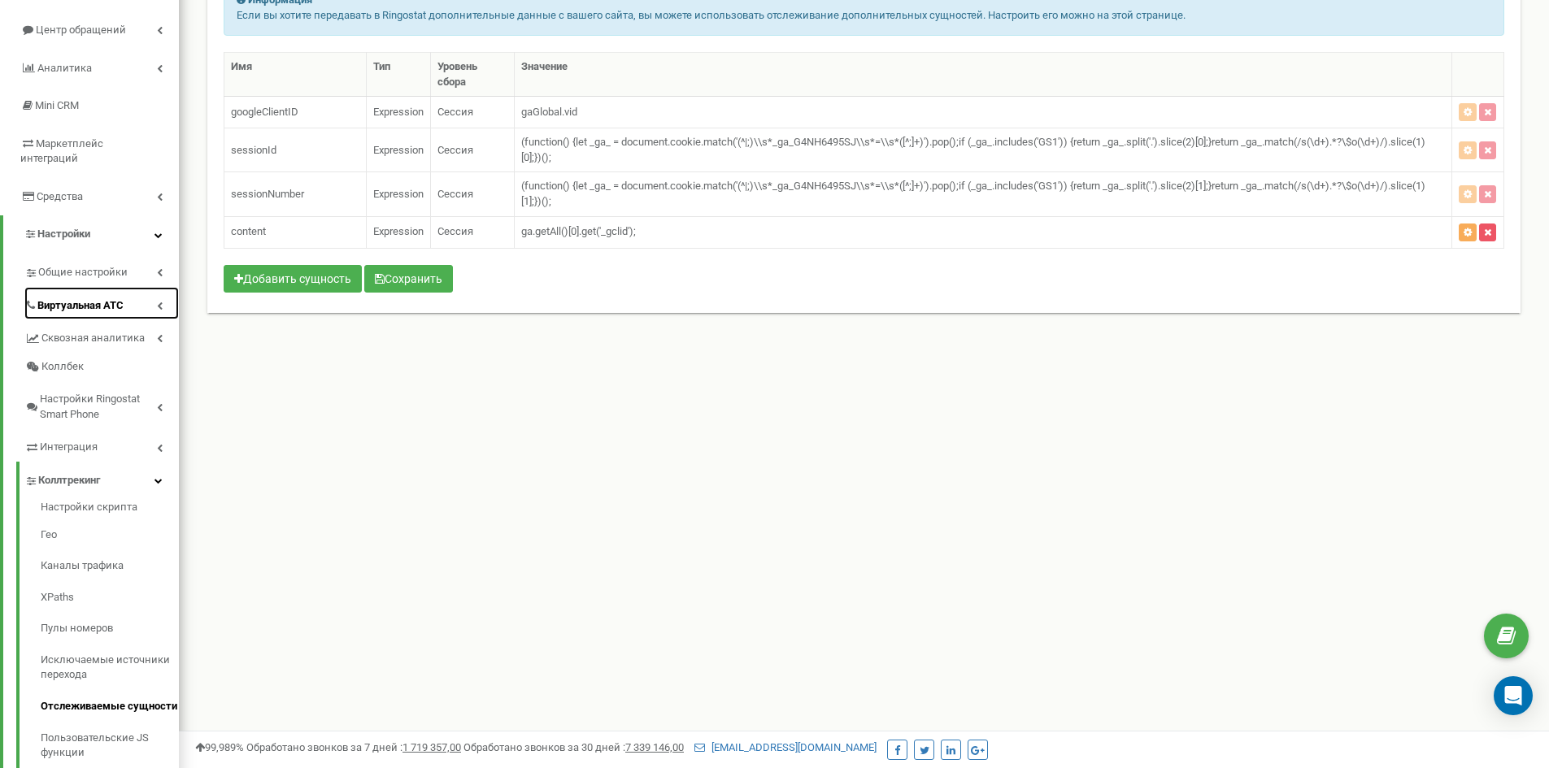
click at [89, 298] on span "Виртуальная АТС" at bounding box center [80, 305] width 86 height 15
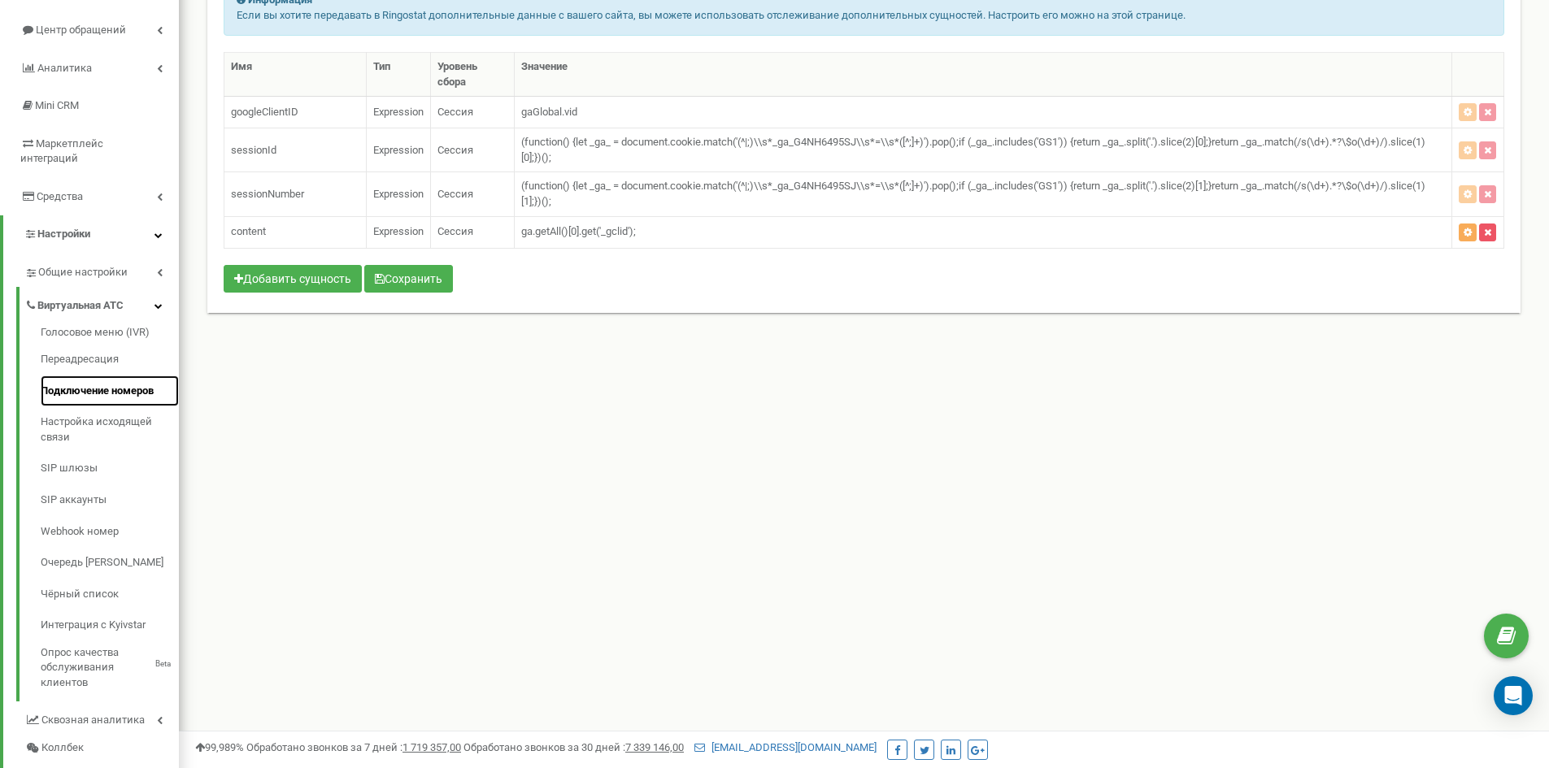
click at [89, 377] on link "Подключение номеров" at bounding box center [110, 392] width 138 height 32
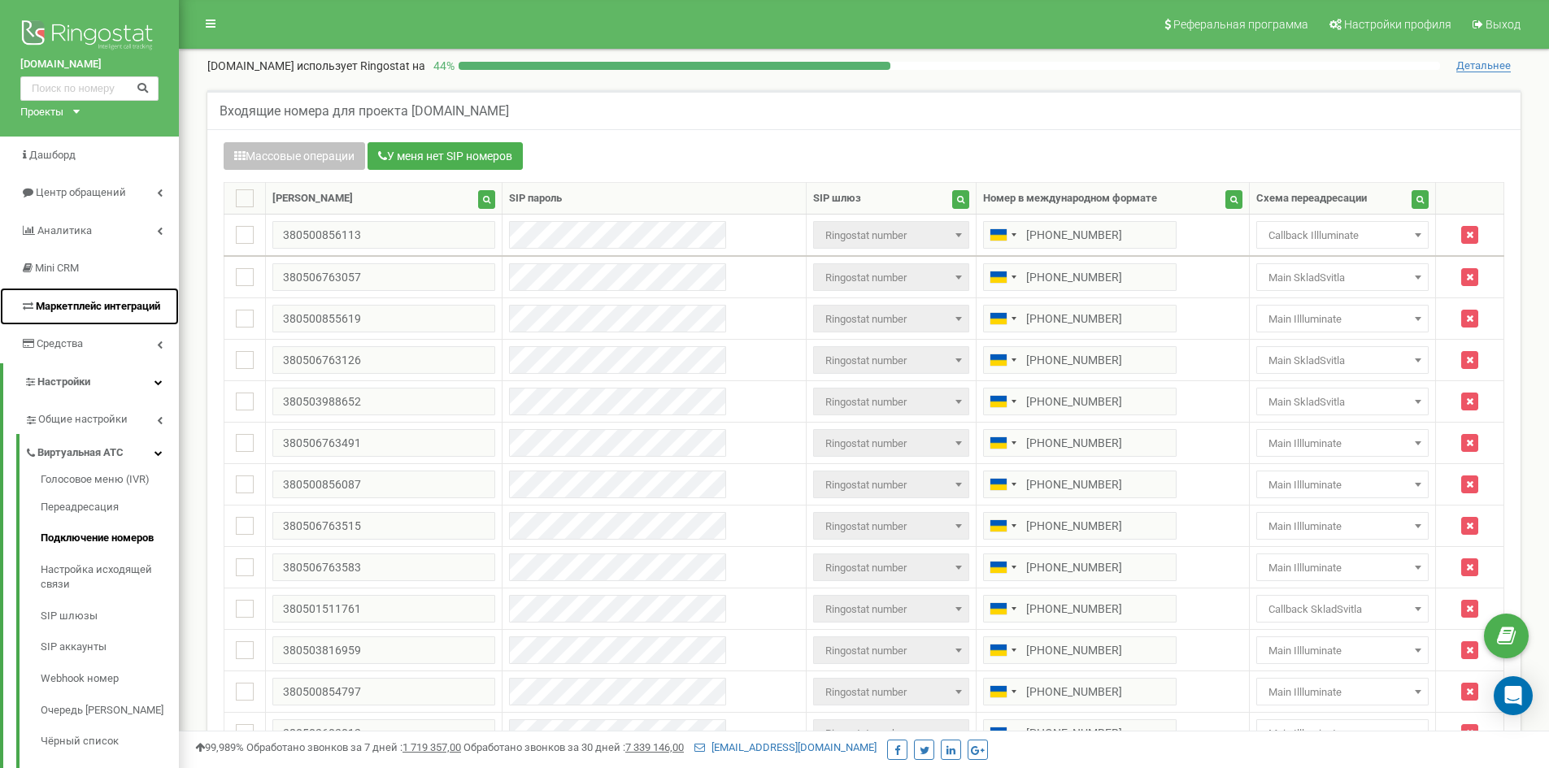
click at [100, 308] on span "Маркетплейс интеграций" at bounding box center [98, 306] width 124 height 12
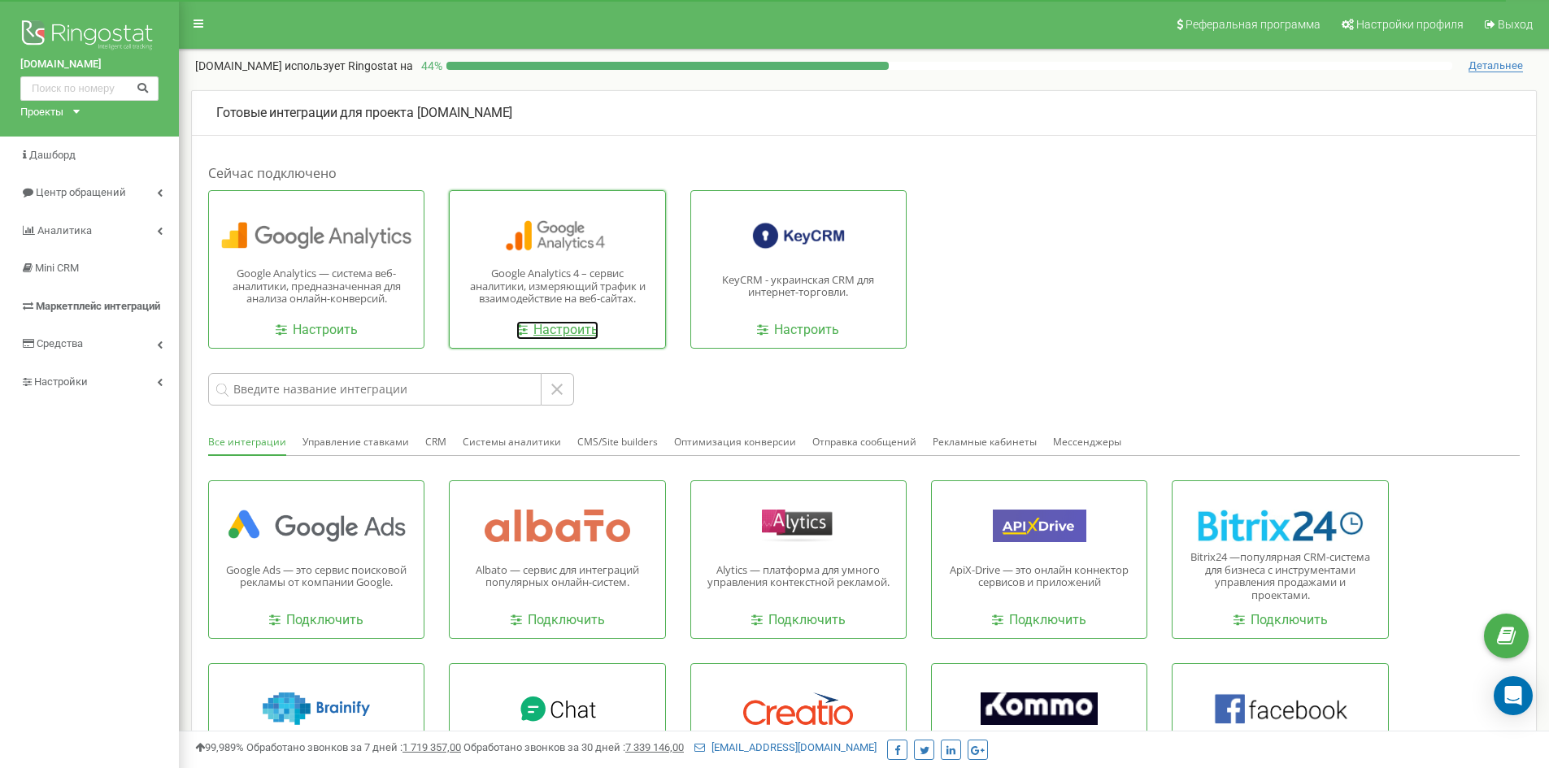
click at [551, 335] on link "Настроить" at bounding box center [557, 330] width 82 height 19
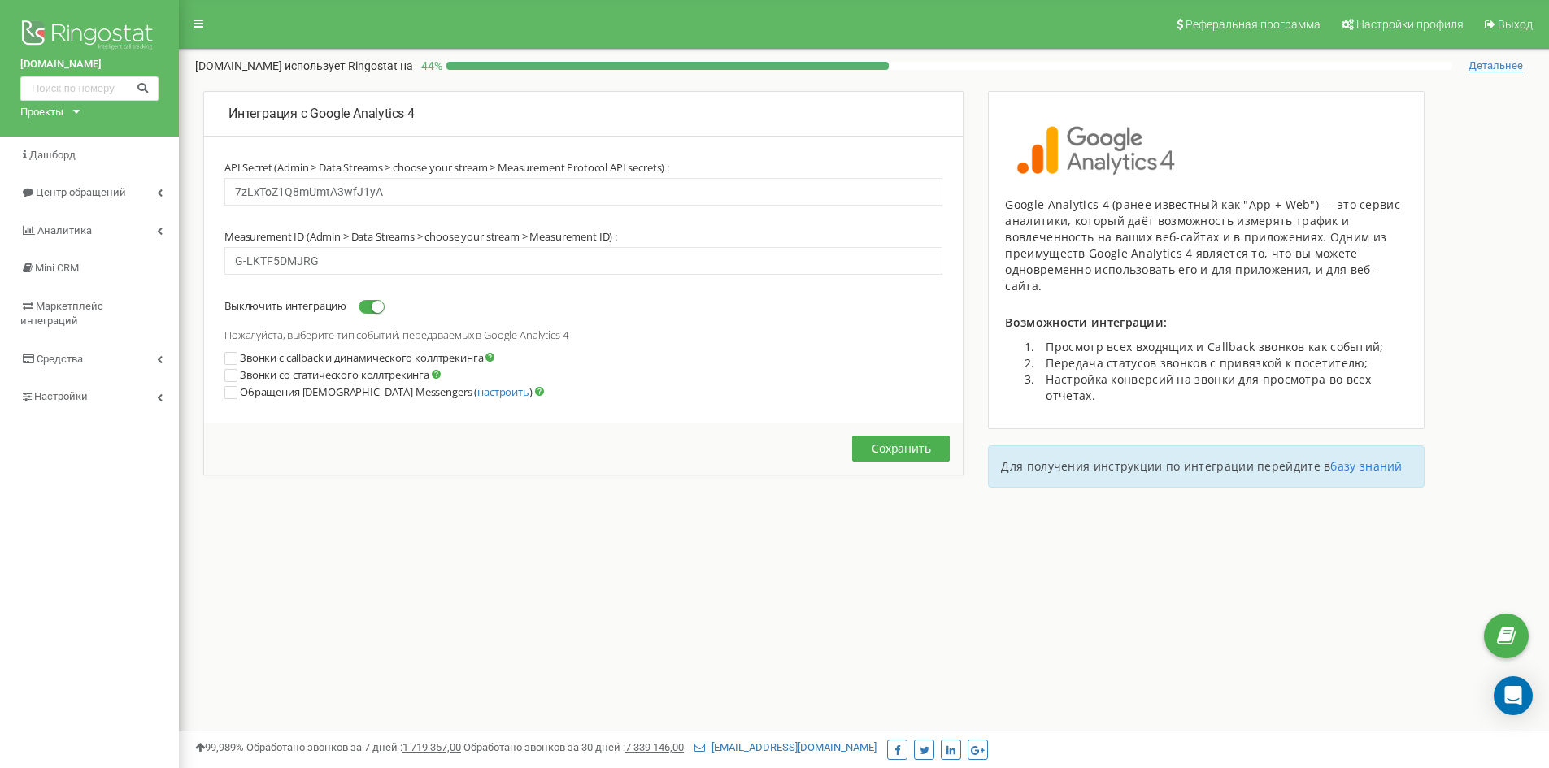
click at [231, 361] on ins at bounding box center [230, 358] width 11 height 11
click at [230, 377] on ins at bounding box center [230, 375] width 11 height 11
click at [895, 448] on button "Сохранить" at bounding box center [901, 449] width 98 height 26
click at [899, 447] on button "Сохранить" at bounding box center [901, 449] width 98 height 26
click at [102, 31] on img at bounding box center [89, 36] width 138 height 41
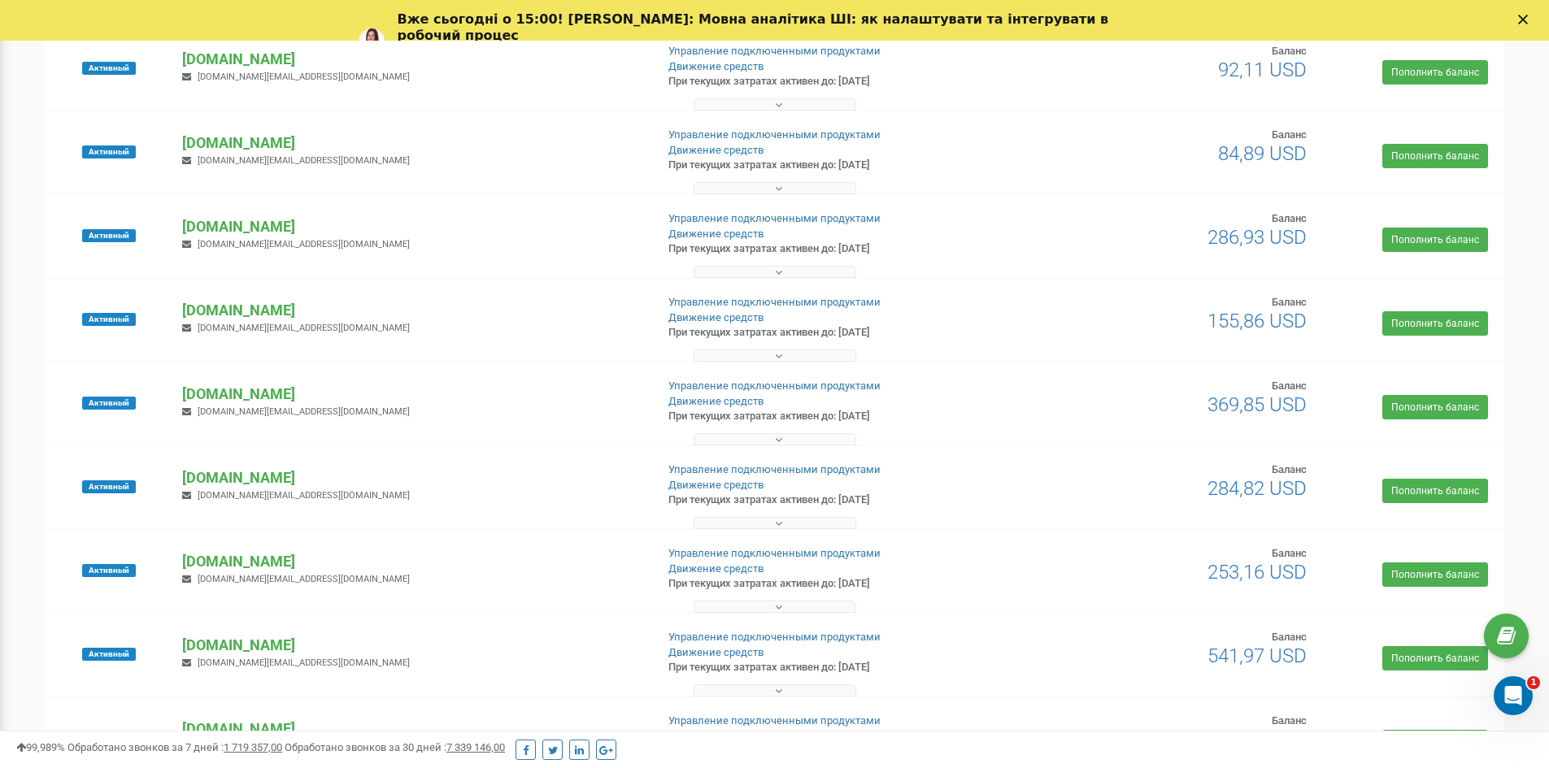
scroll to position [976, 0]
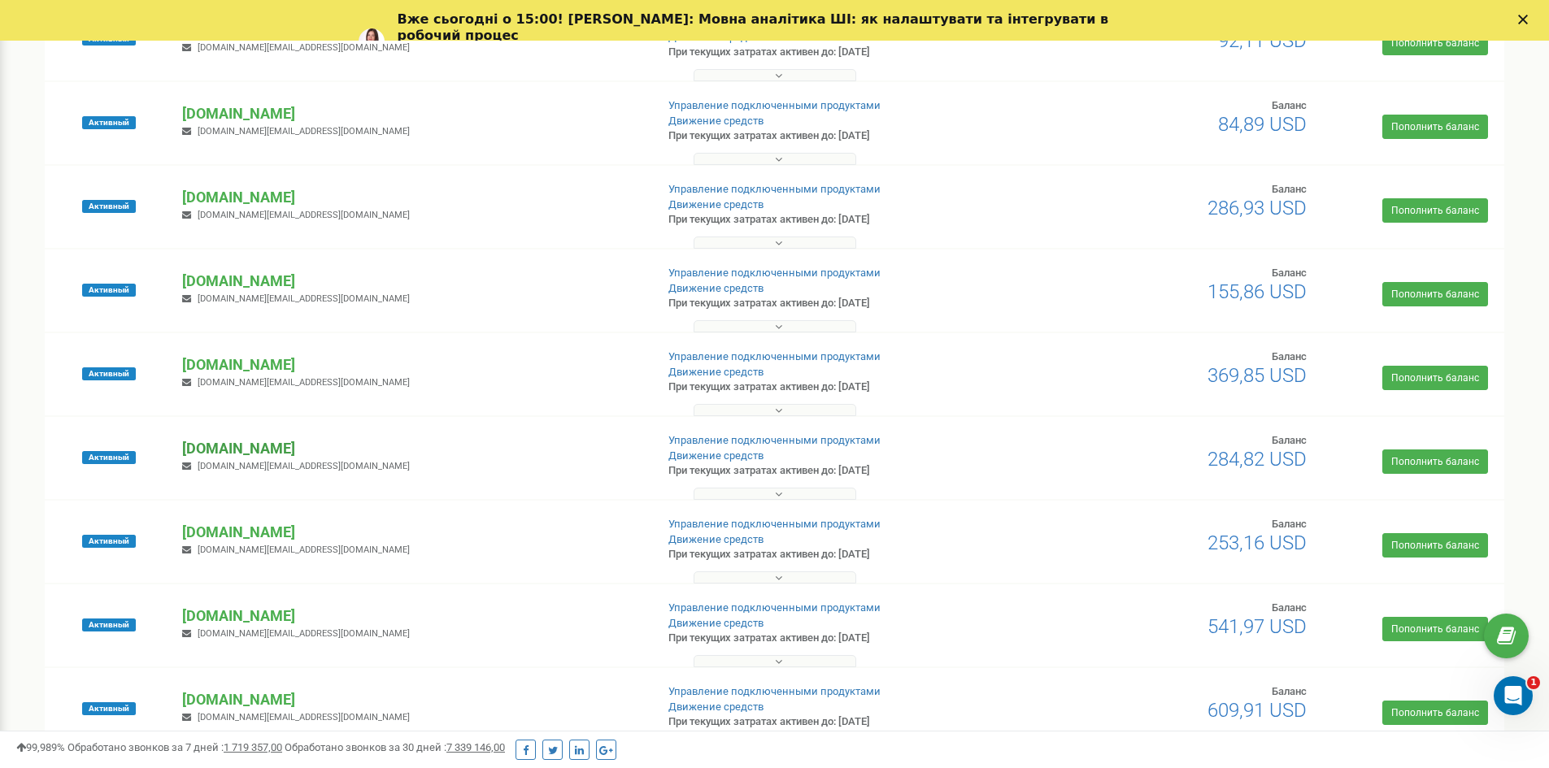
click at [258, 445] on p "[DOMAIN_NAME]" at bounding box center [411, 448] width 459 height 21
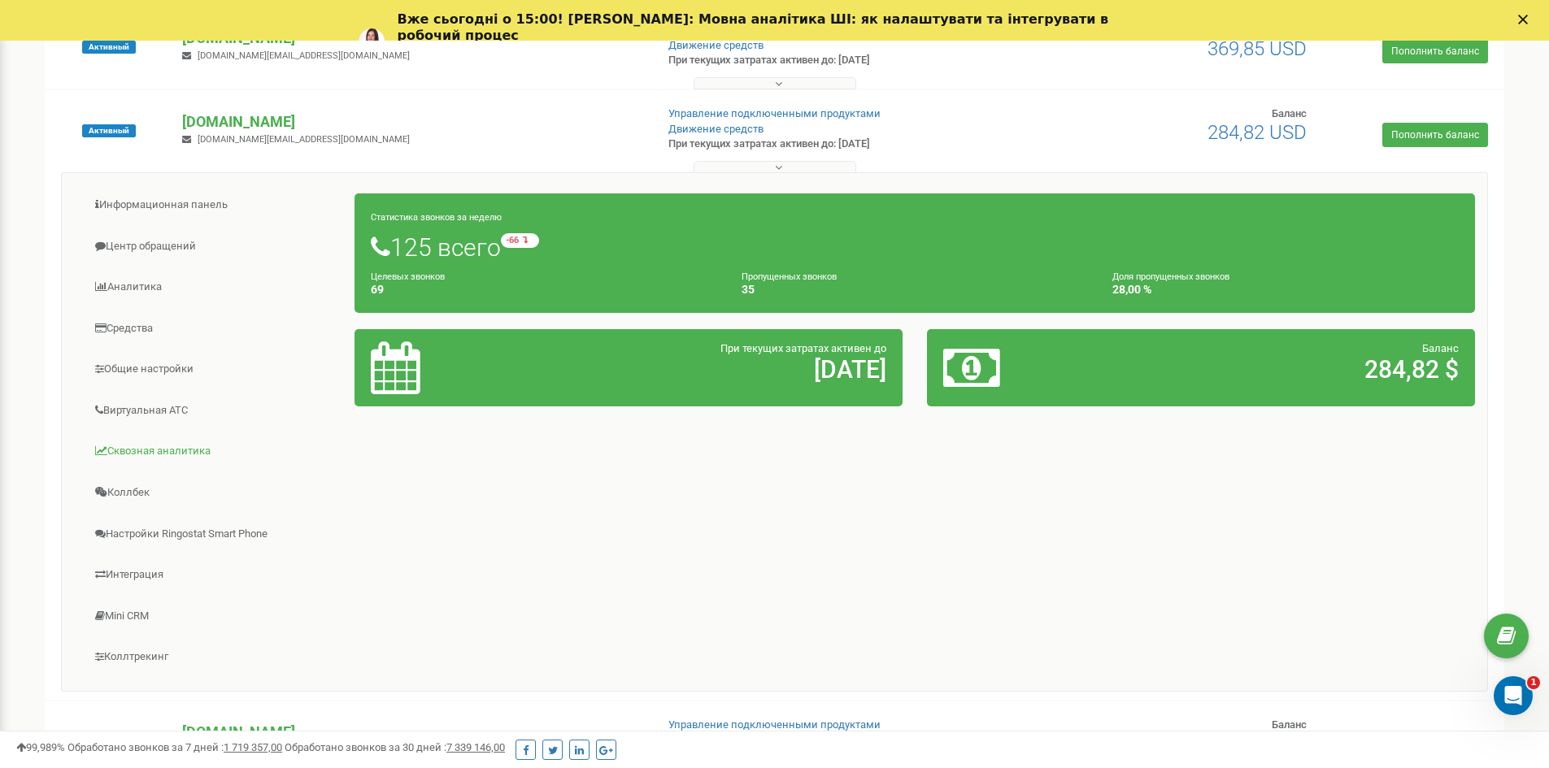
scroll to position [1464, 0]
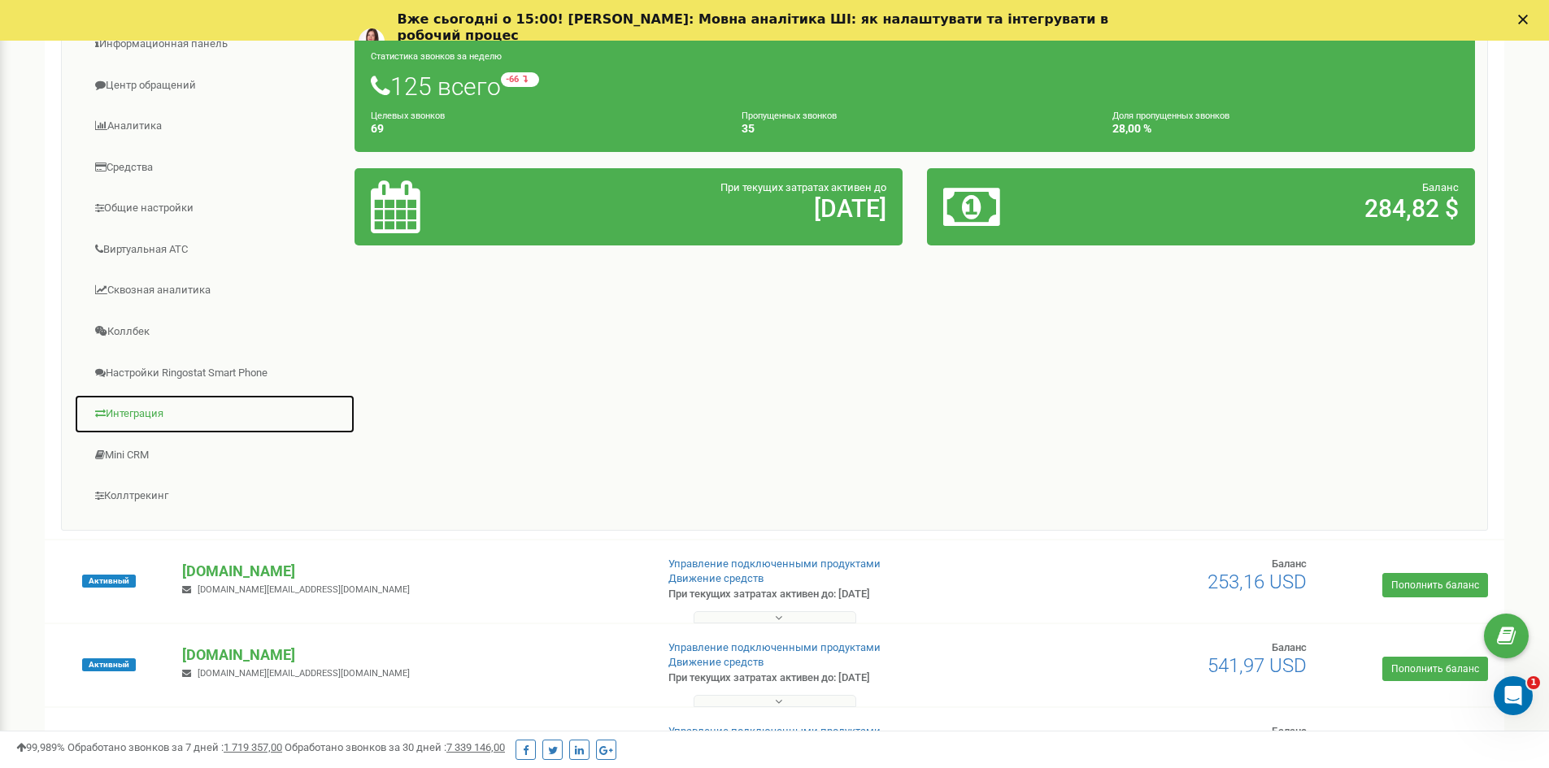
click at [149, 417] on link "Интеграция" at bounding box center [214, 414] width 281 height 40
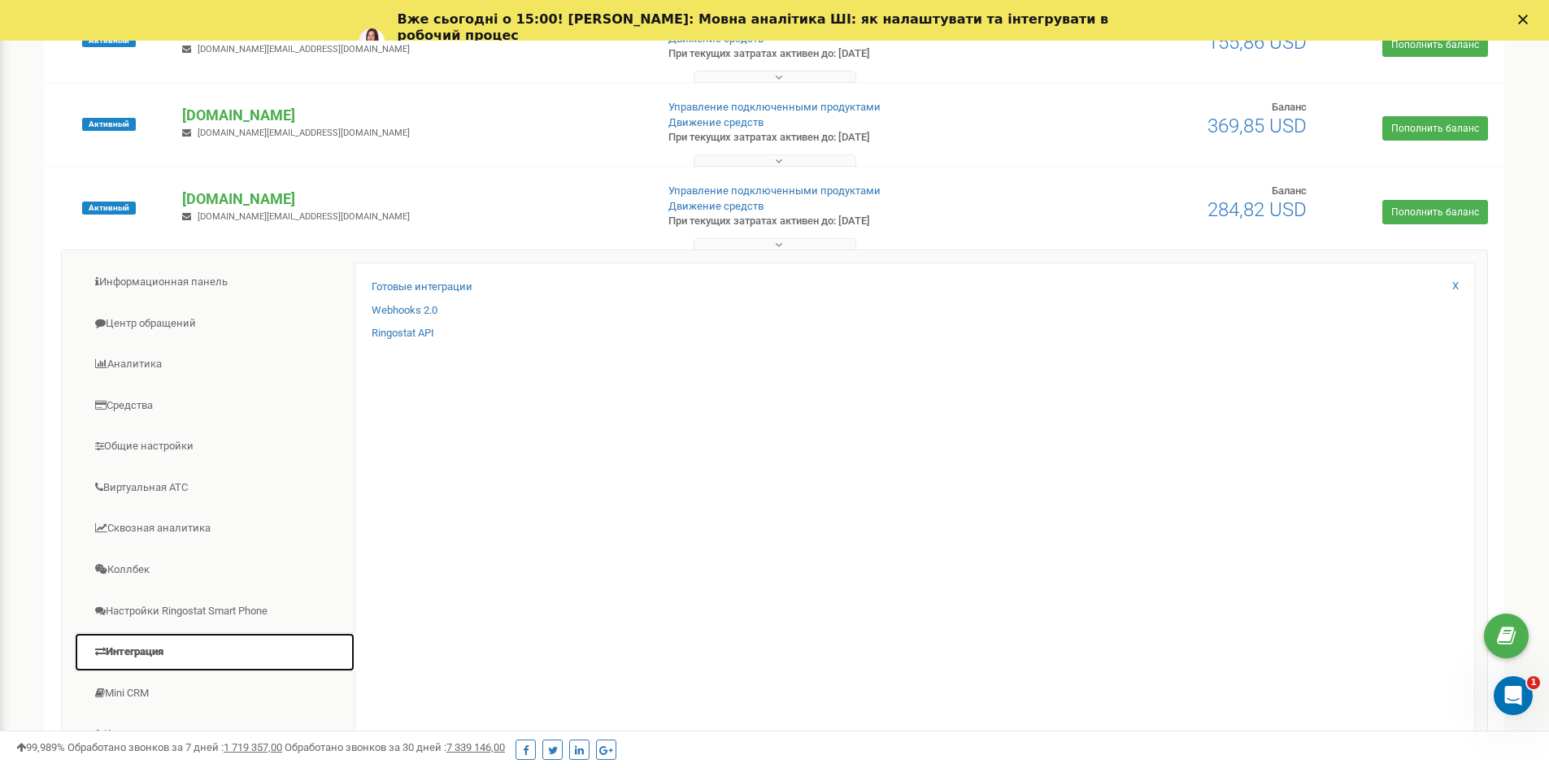
scroll to position [1220, 0]
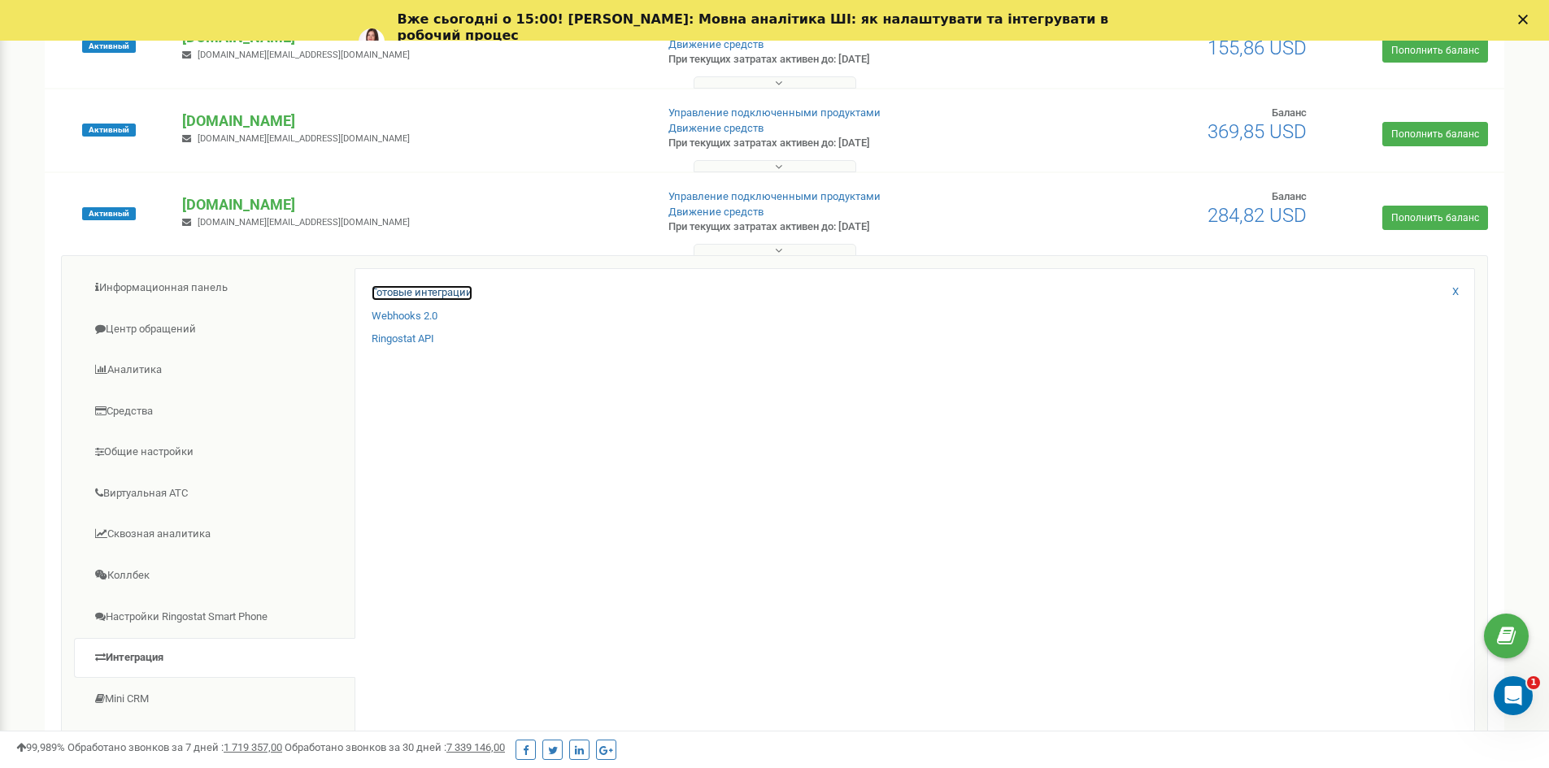
click at [411, 287] on link "Готовые интеграции" at bounding box center [422, 292] width 101 height 15
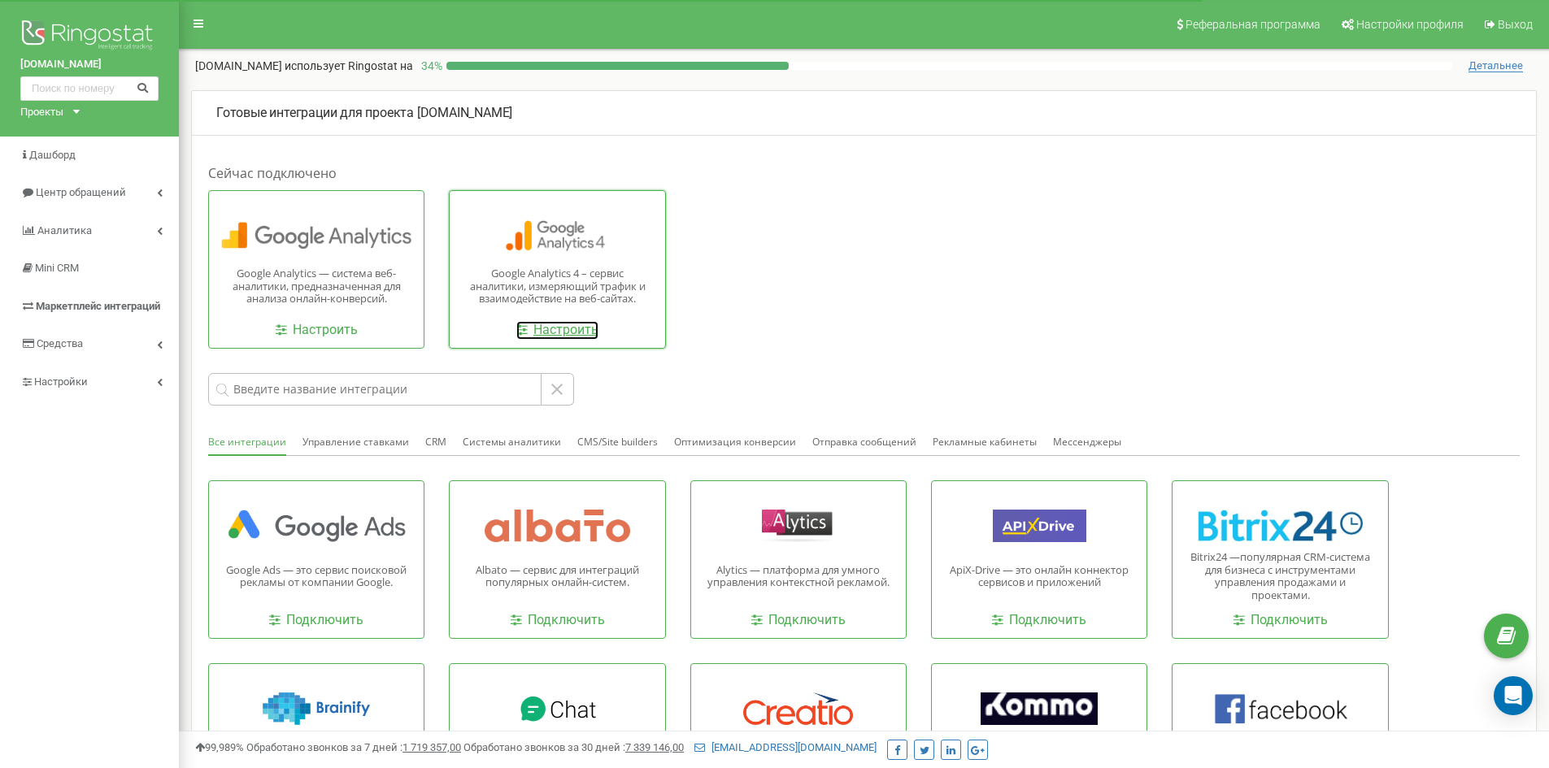
click at [567, 334] on link "Настроить" at bounding box center [557, 330] width 82 height 19
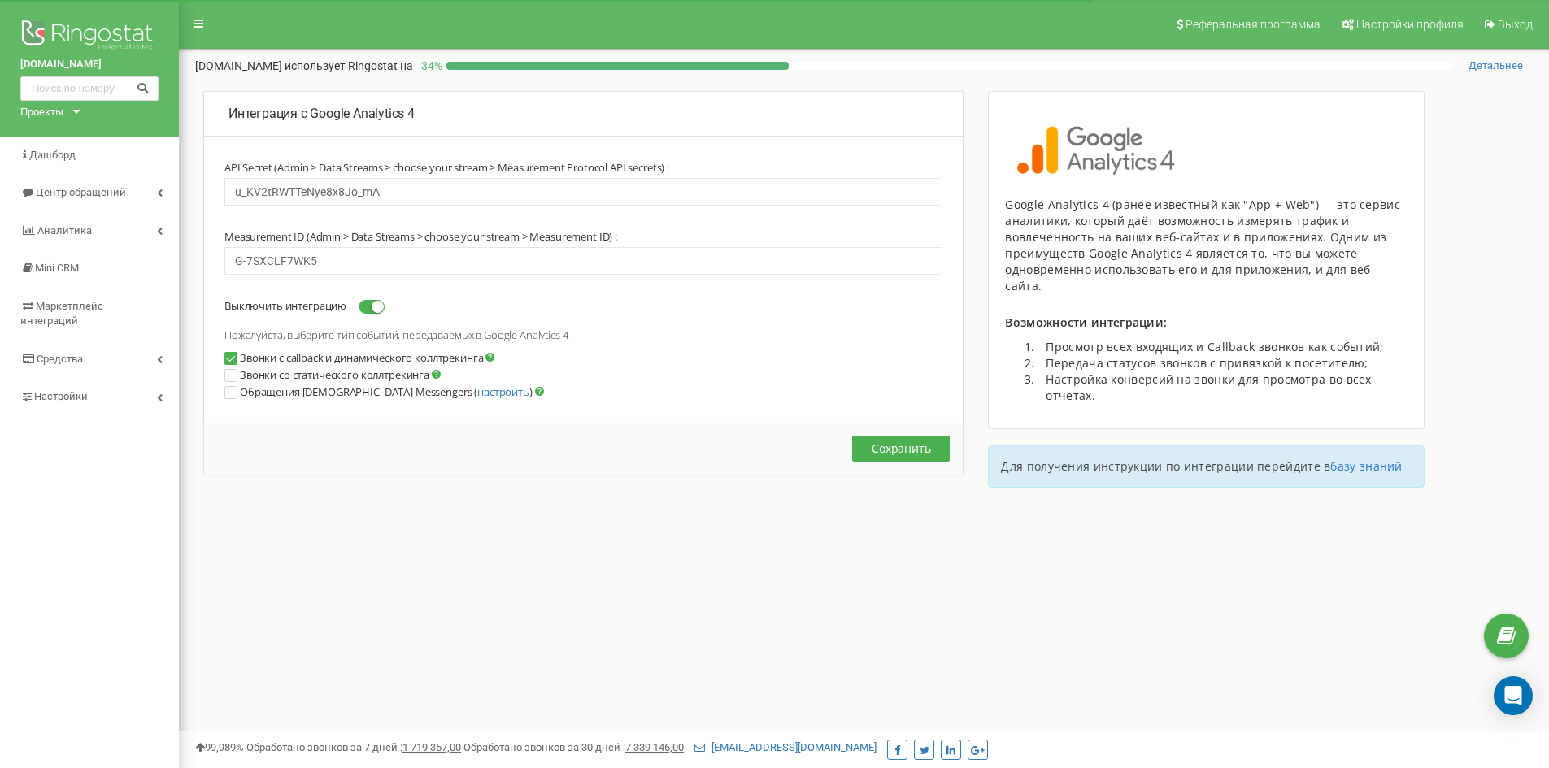
click at [232, 373] on ins at bounding box center [230, 375] width 11 height 11
click at [906, 450] on button "Сохранить" at bounding box center [901, 449] width 98 height 26
click at [888, 446] on button "Сохранить" at bounding box center [901, 449] width 98 height 26
click at [101, 381] on link "Настройки" at bounding box center [89, 397] width 179 height 38
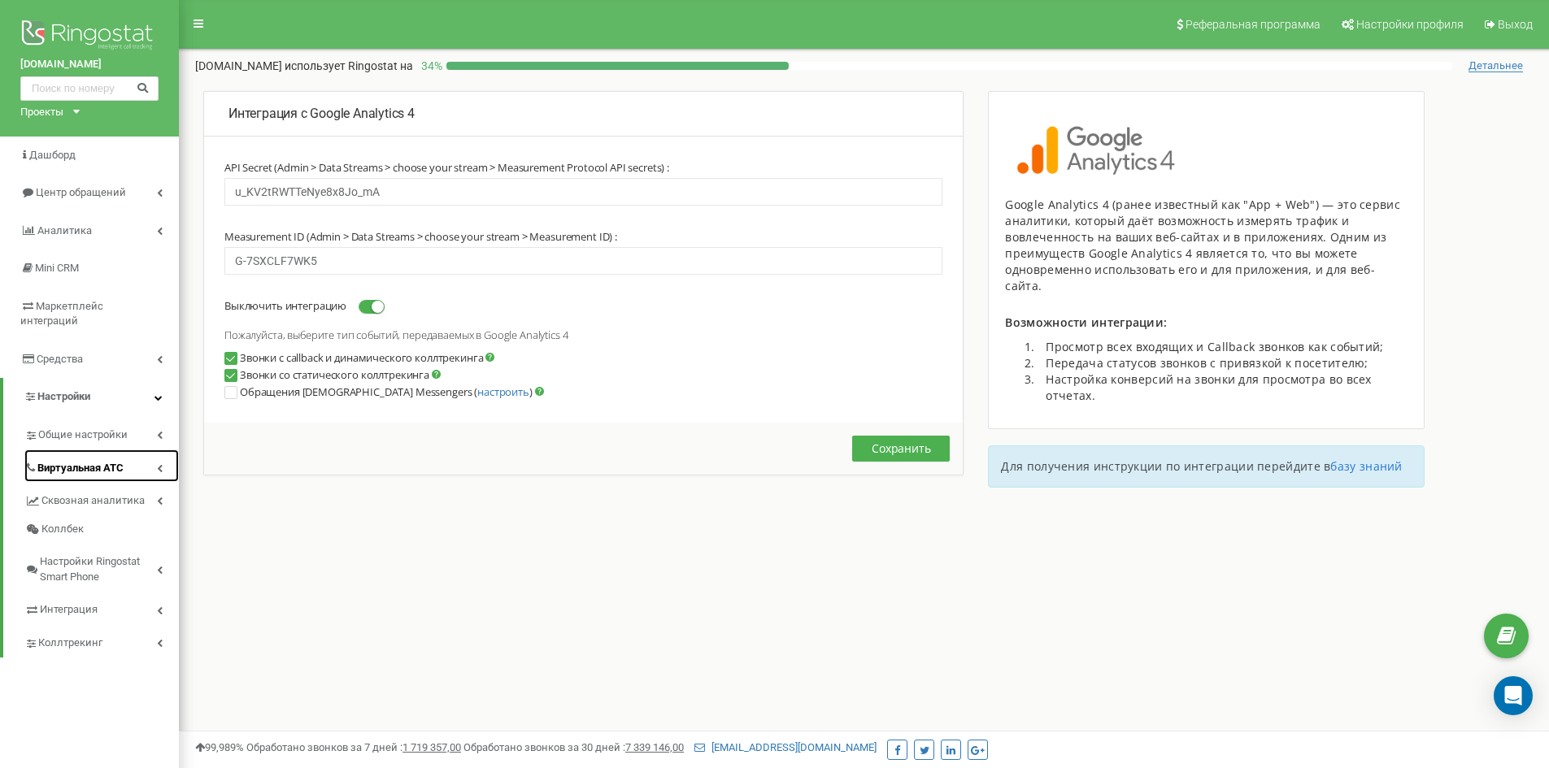
click at [93, 461] on span "Виртуальная АТС" at bounding box center [80, 468] width 86 height 15
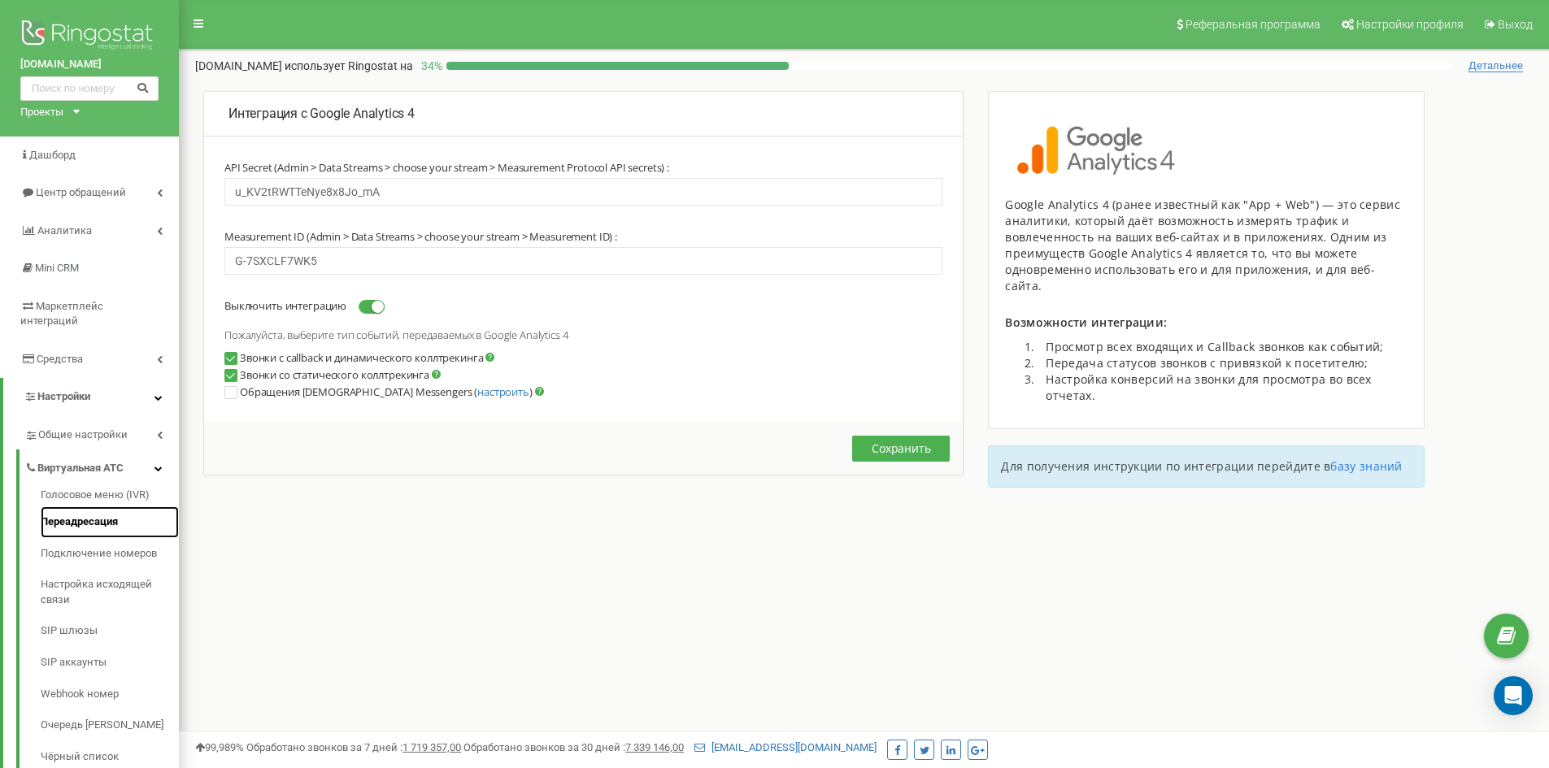
click at [95, 507] on link "Переадресация" at bounding box center [110, 523] width 138 height 32
